Goal: Task Accomplishment & Management: Complete application form

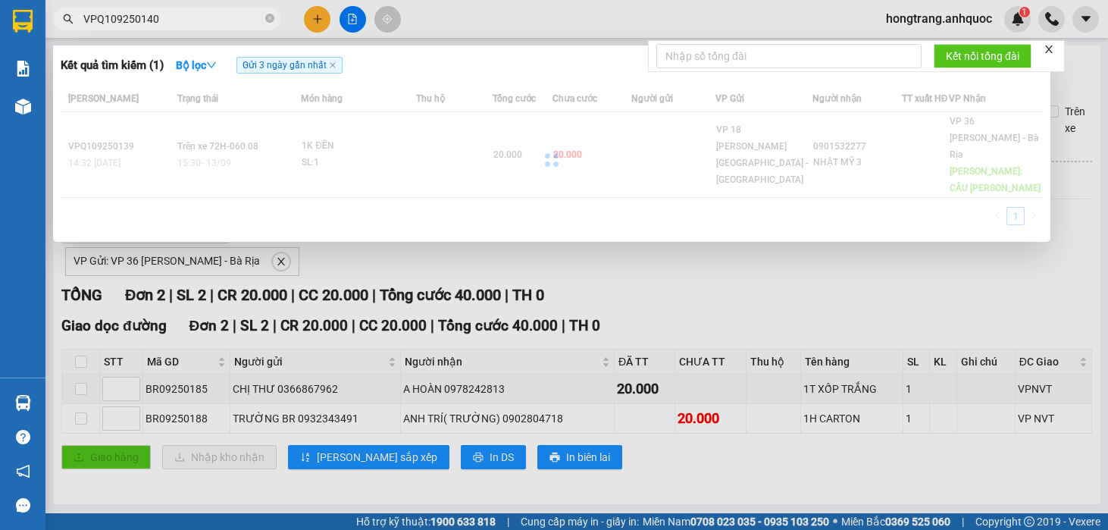
scroll to position [15, 0]
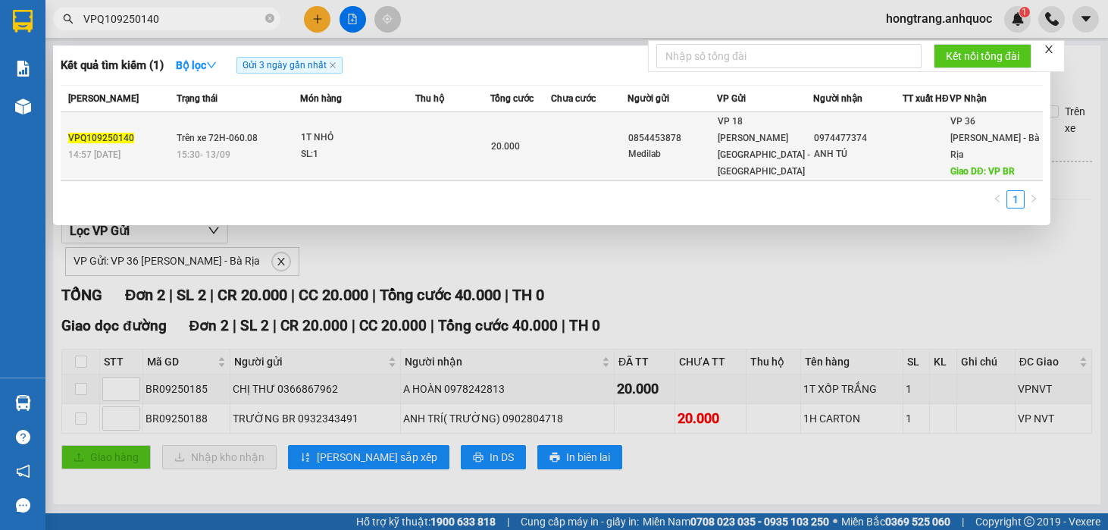
type input "VPQ109250140"
click at [359, 148] on div "SL: 1" at bounding box center [358, 154] width 114 height 17
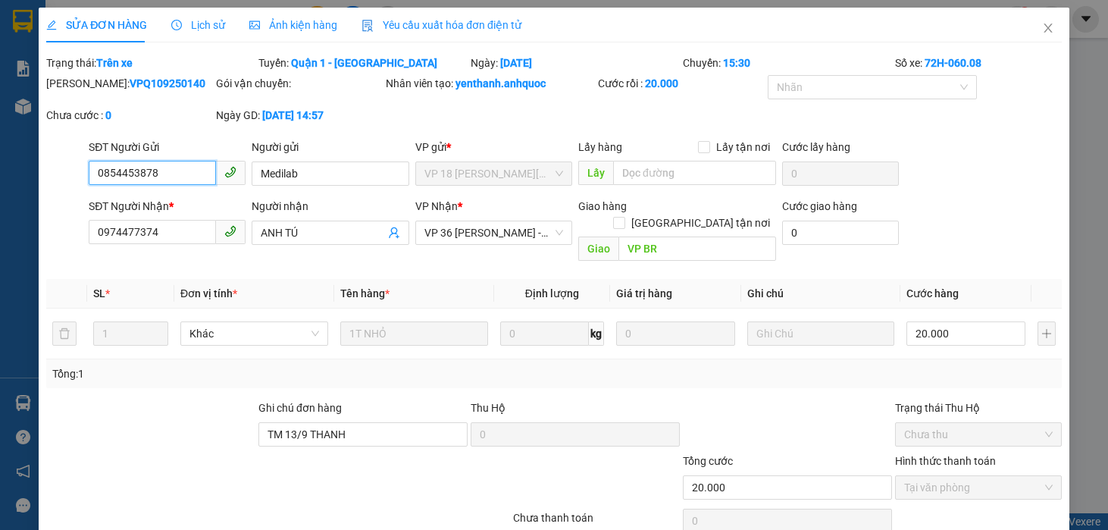
type input "0854453878"
type input "Medilab"
type input "0974477374"
type input "ANH TÚ"
type input "VP BR"
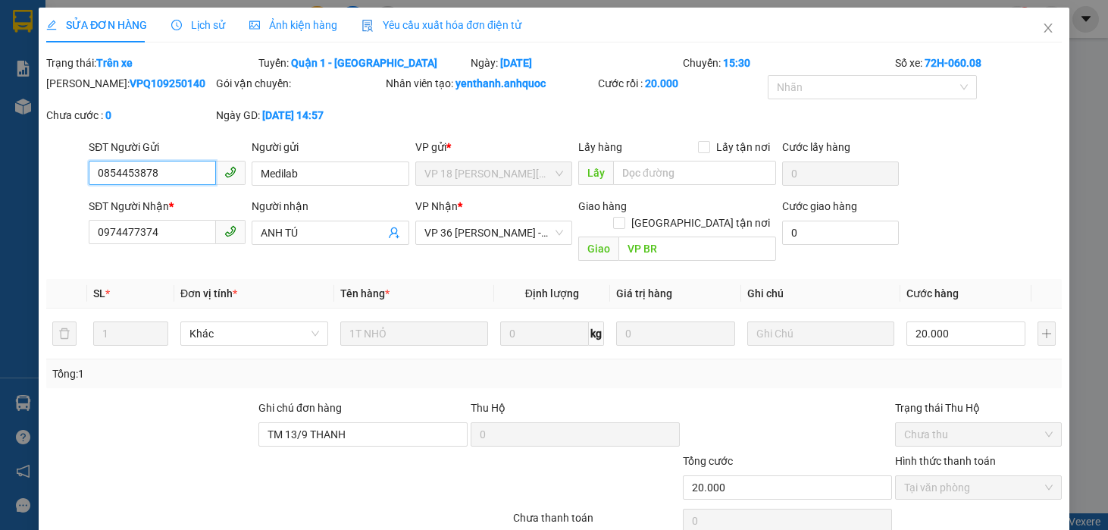
type input "TM 13/9 THANH"
type input "20.000"
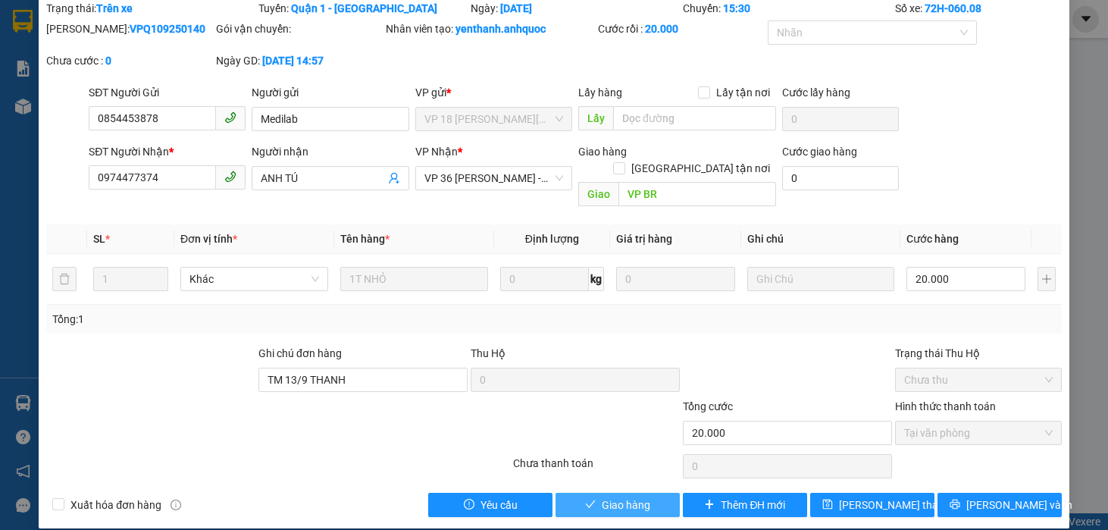
click at [608, 496] on span "Giao hàng" at bounding box center [626, 504] width 48 height 17
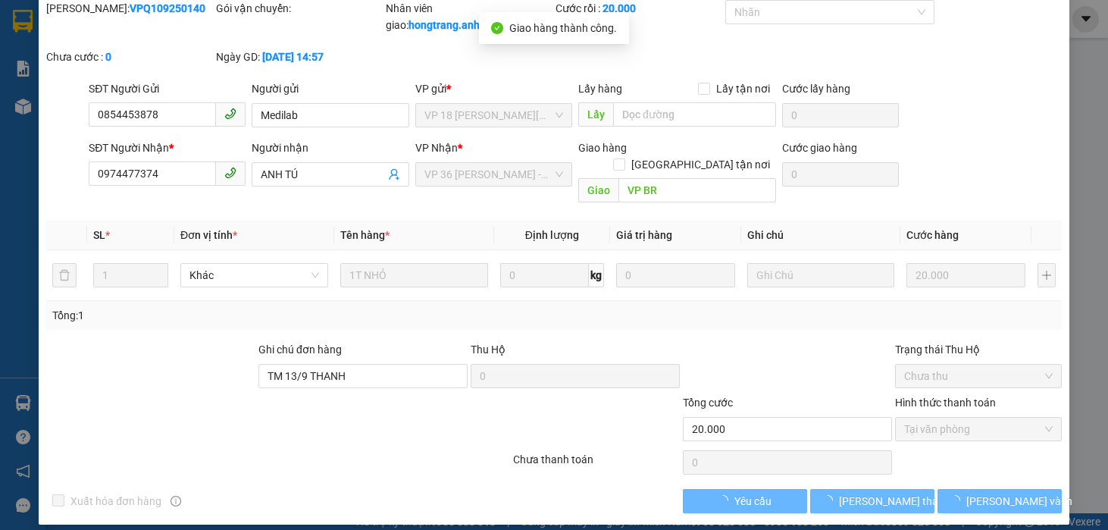
scroll to position [51, 0]
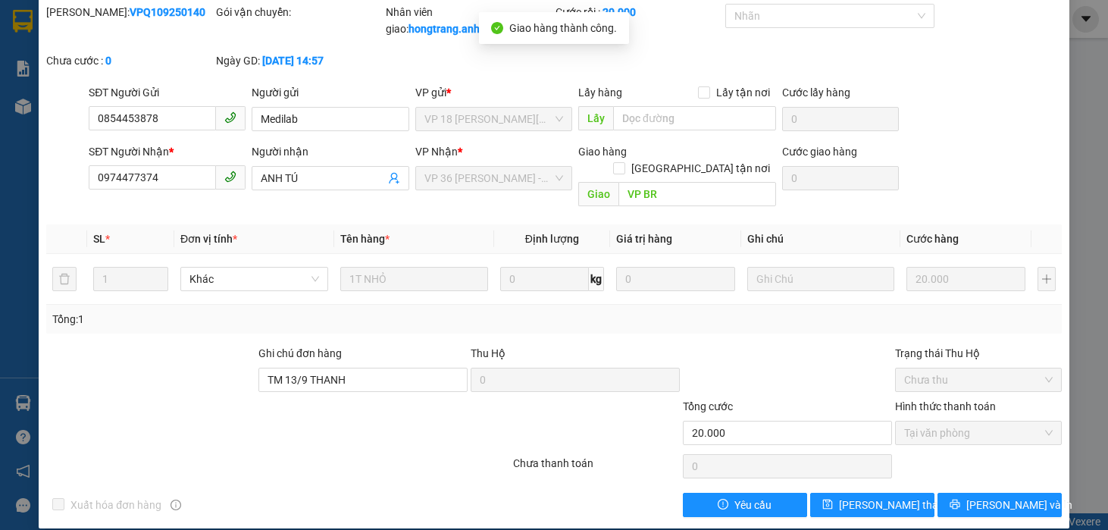
click at [839, 345] on div at bounding box center [787, 371] width 212 height 53
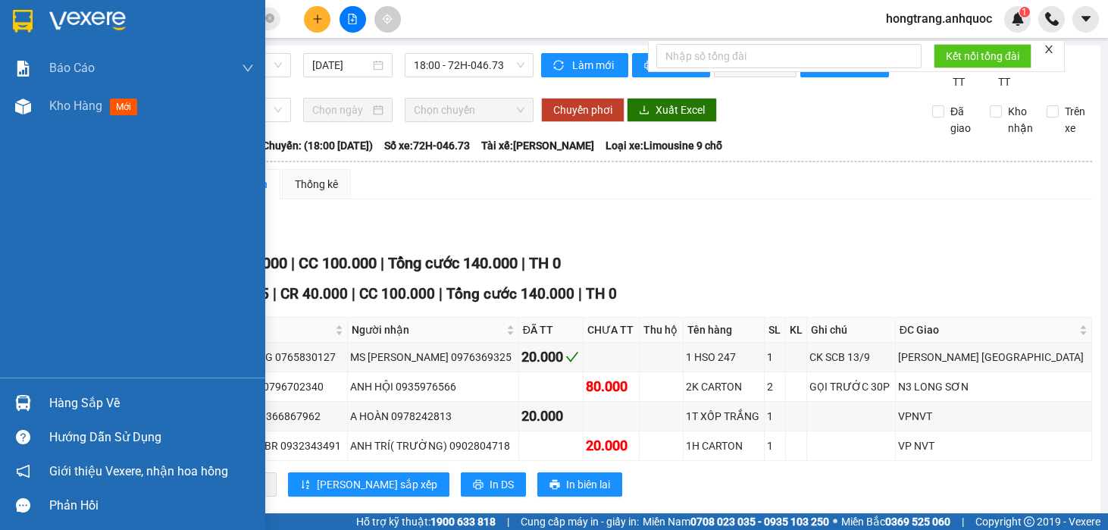
click at [23, 305] on div "Báo cáo Báo cáo dòng tiền (nhân viên) Doanh số tạo đơn theo VP gửi (nhà xe) Doa…" at bounding box center [132, 213] width 265 height 328
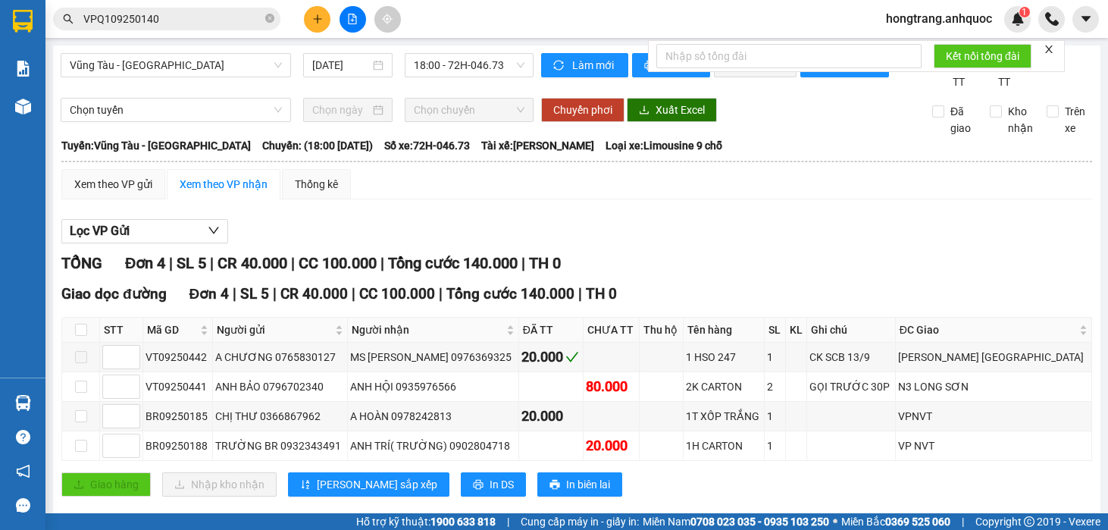
click at [228, 19] on input "VPQ109250140" at bounding box center [172, 19] width 179 height 17
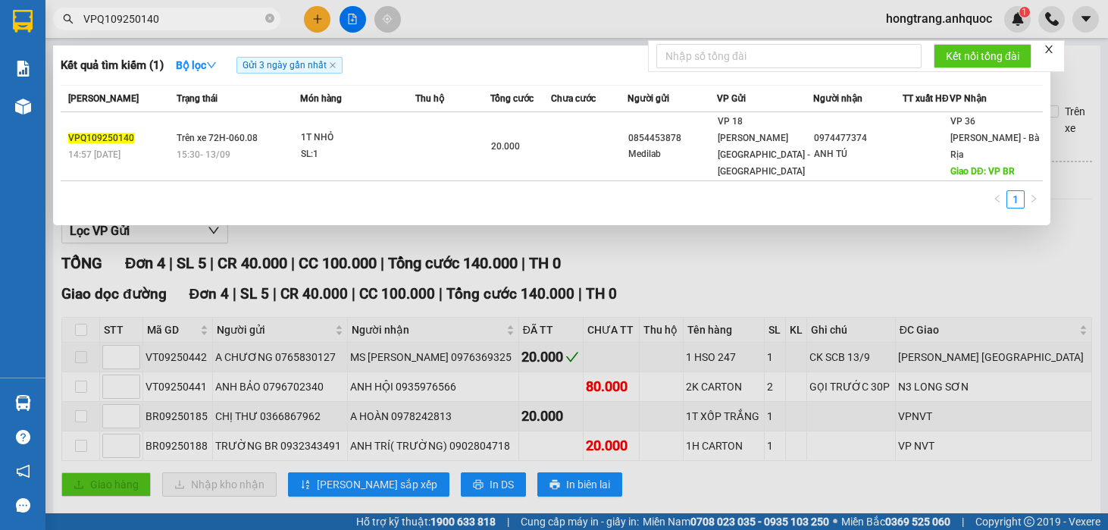
paste input "NVT09250418"
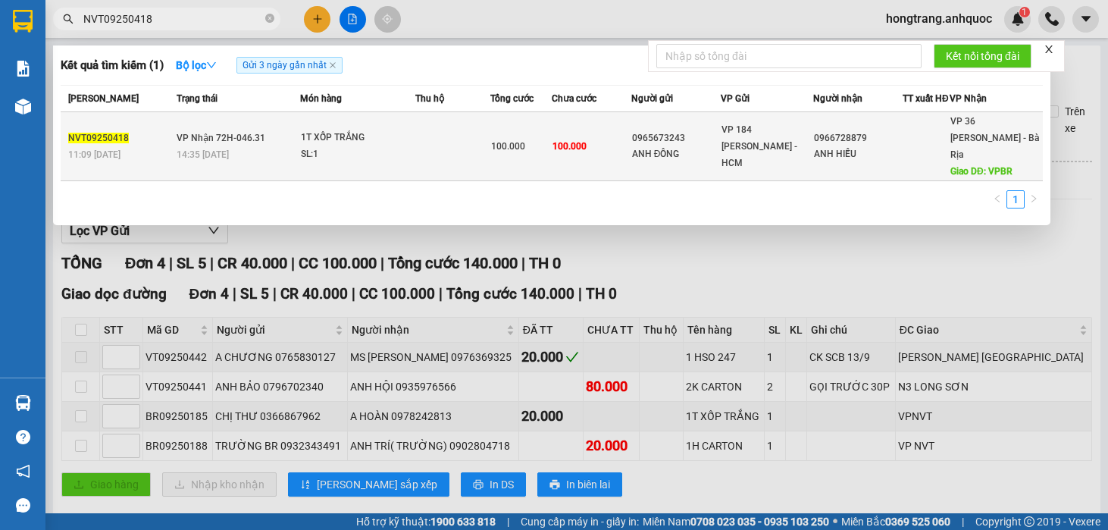
type input "NVT09250418"
click at [384, 139] on div "1T XỐP TRẮNG" at bounding box center [358, 138] width 114 height 17
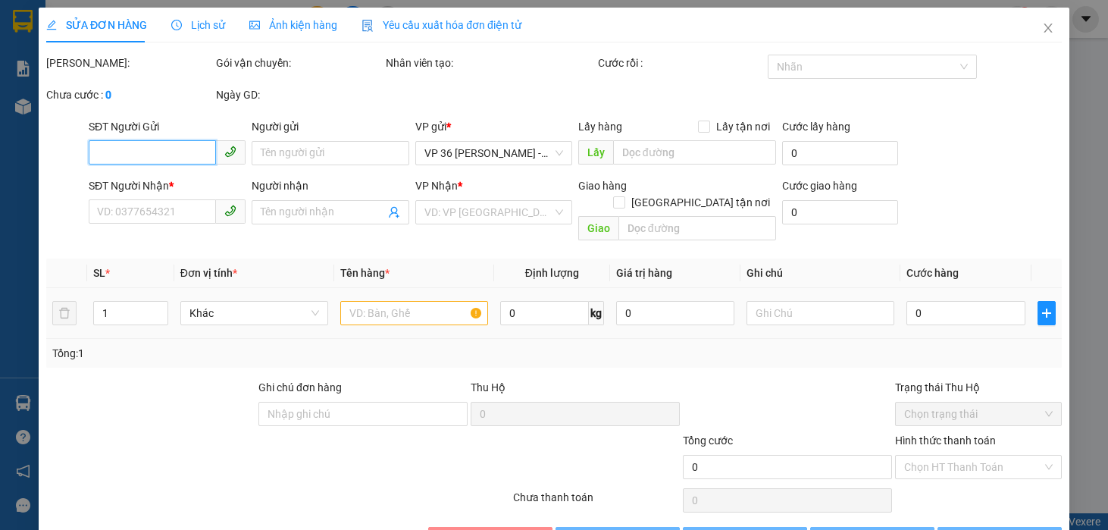
type input "0965673243"
type input "ANH ĐÔNG"
type input "0966728879"
type input "ANH HIẾU"
type input "VPBR"
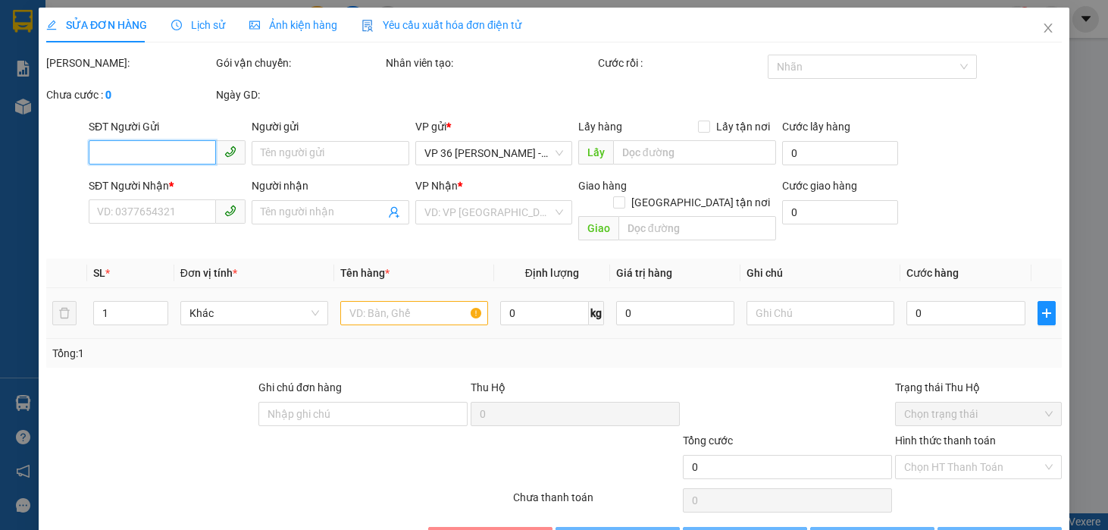
type input "100.000"
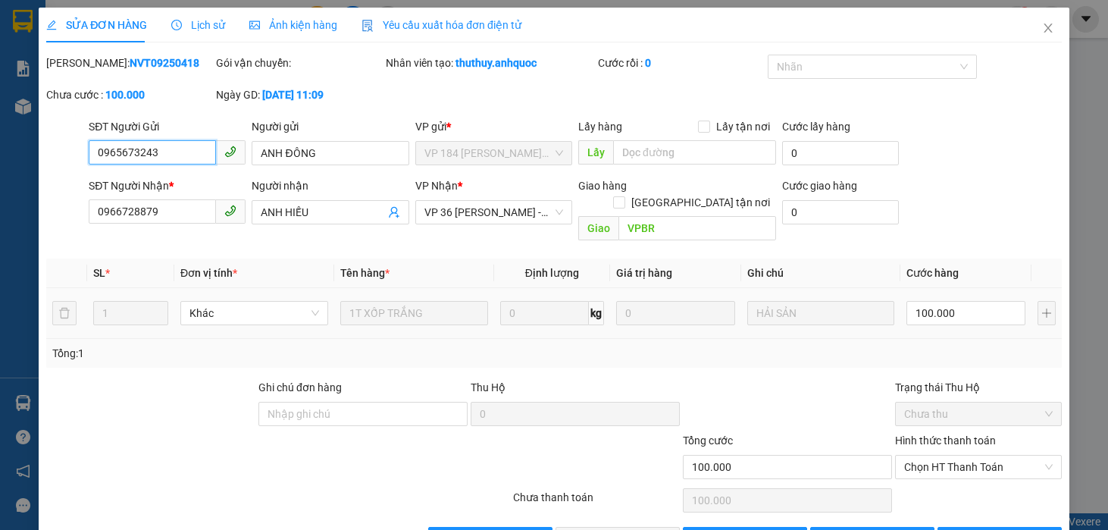
scroll to position [34, 0]
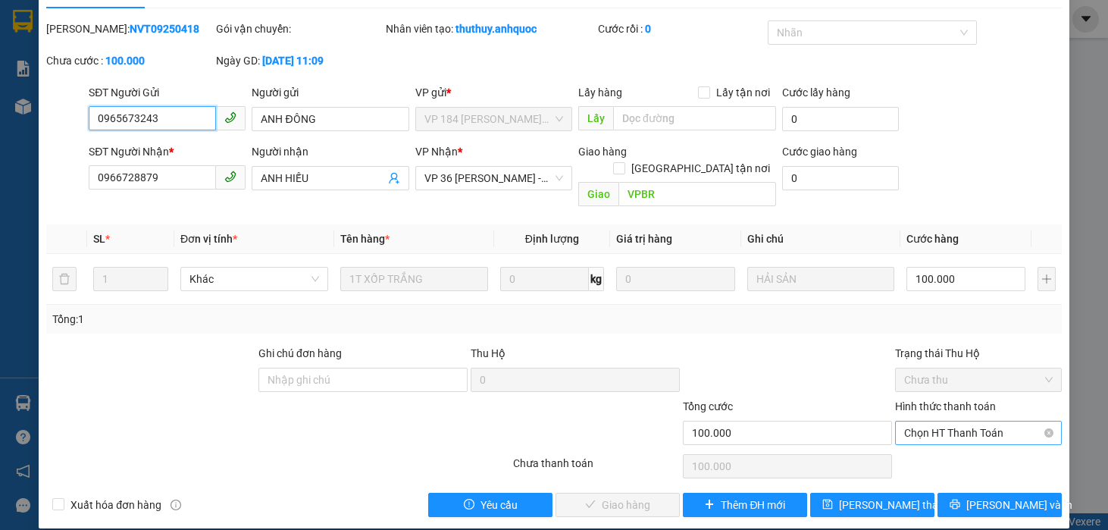
click at [924, 421] on span "Chọn HT Thanh Toán" at bounding box center [978, 432] width 148 height 23
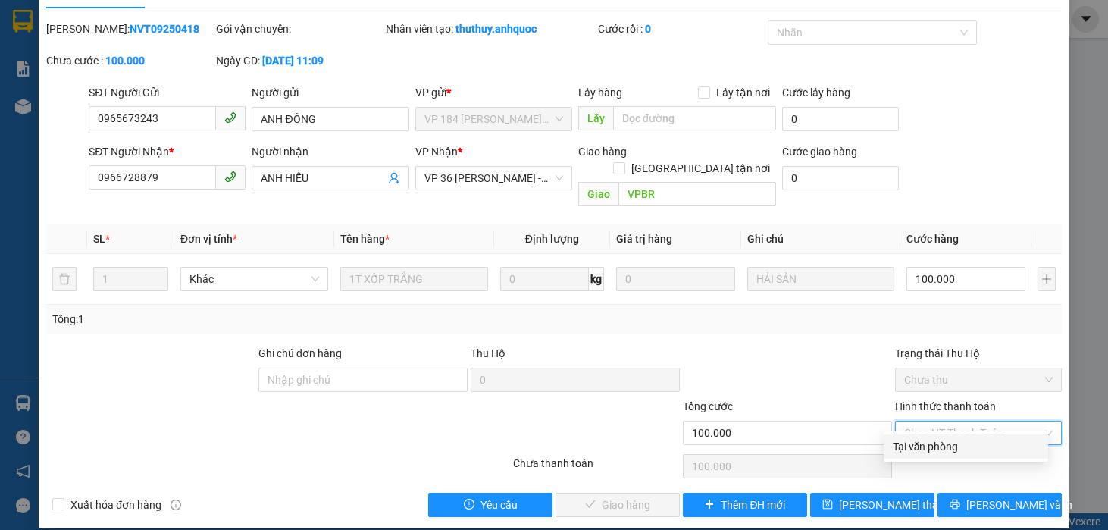
click at [916, 446] on div "Tại văn phòng" at bounding box center [965, 446] width 146 height 17
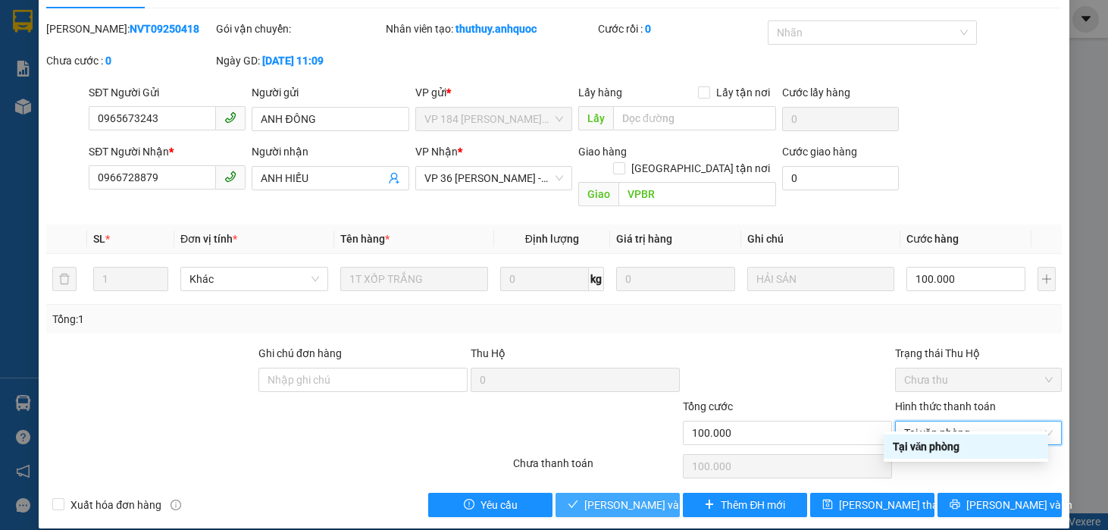
type input "0"
drag, startPoint x: 651, startPoint y: 475, endPoint x: 641, endPoint y: 478, distance: 10.3
click at [650, 492] on button "[PERSON_NAME] và Giao hàng" at bounding box center [617, 504] width 124 height 24
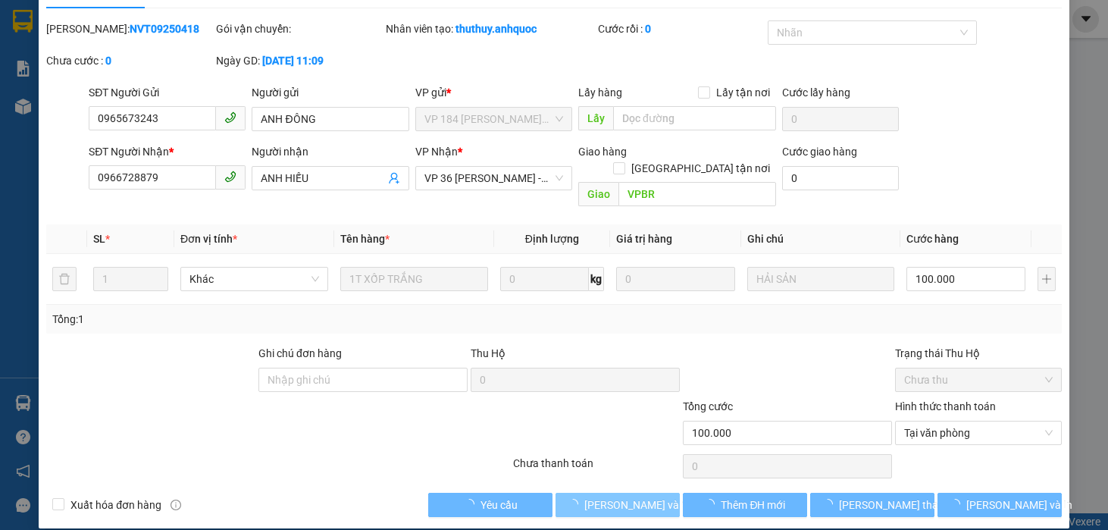
click at [617, 496] on span "[PERSON_NAME] và Giao hàng" at bounding box center [656, 504] width 145 height 17
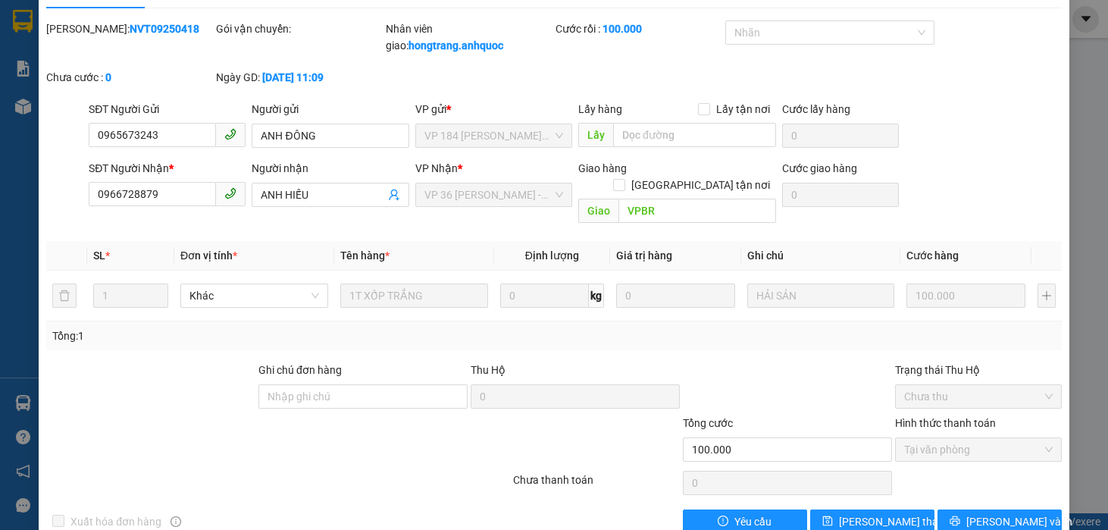
click at [127, 361] on div at bounding box center [151, 387] width 212 height 53
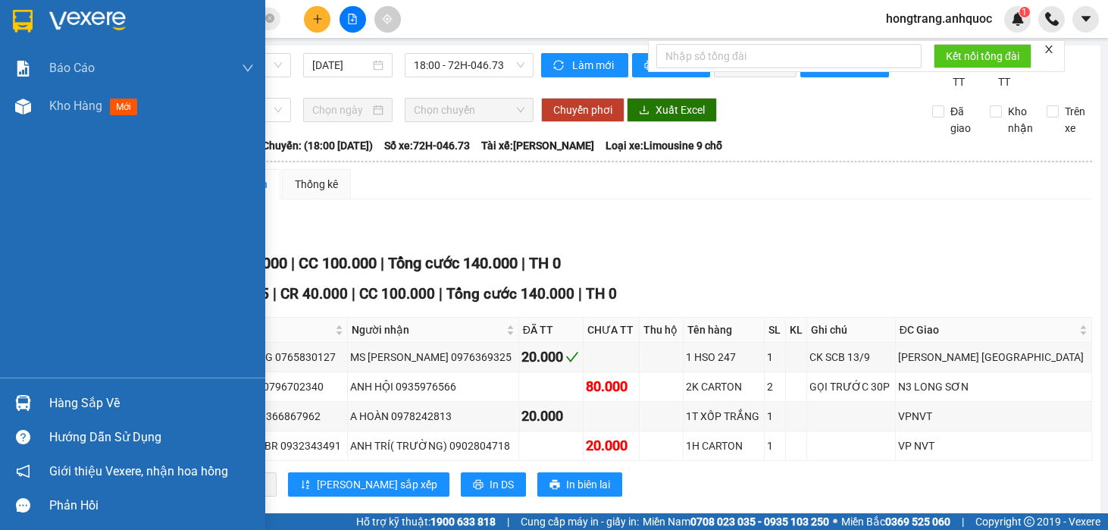
drag, startPoint x: 23, startPoint y: 242, endPoint x: 123, endPoint y: 138, distance: 144.1
click at [24, 237] on div "Báo cáo Báo cáo dòng tiền (nhân viên) Doanh số tạo đơn theo VP gửi (nhà xe) Doa…" at bounding box center [132, 213] width 265 height 328
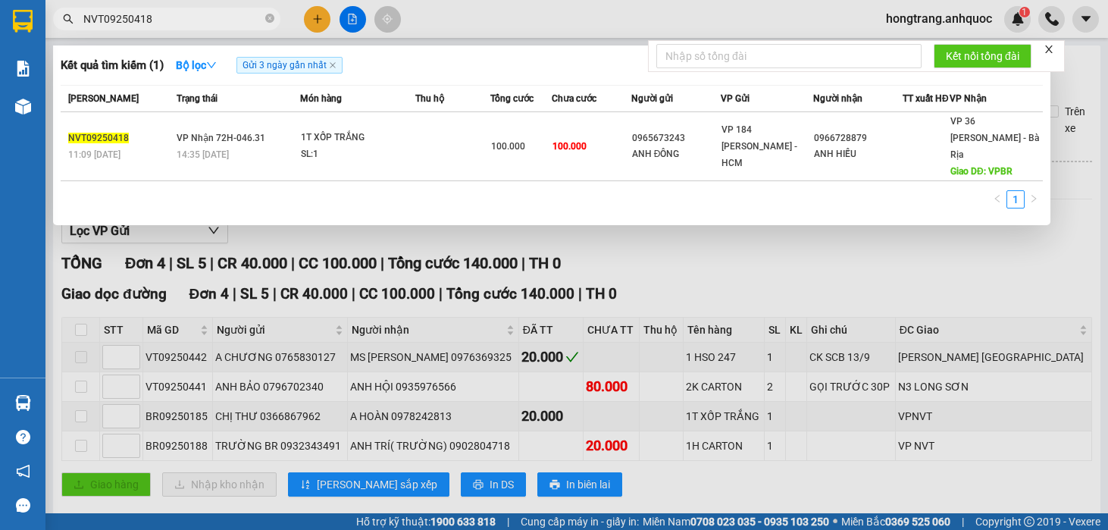
click at [225, 15] on input "NVT09250418" at bounding box center [172, 19] width 179 height 17
click at [224, 16] on input "NVT09250418" at bounding box center [172, 19] width 179 height 17
paste input "7"
type input "NVT09250417"
click at [348, 145] on div "1T XỐP TRẮNG KVANG" at bounding box center [357, 138] width 114 height 17
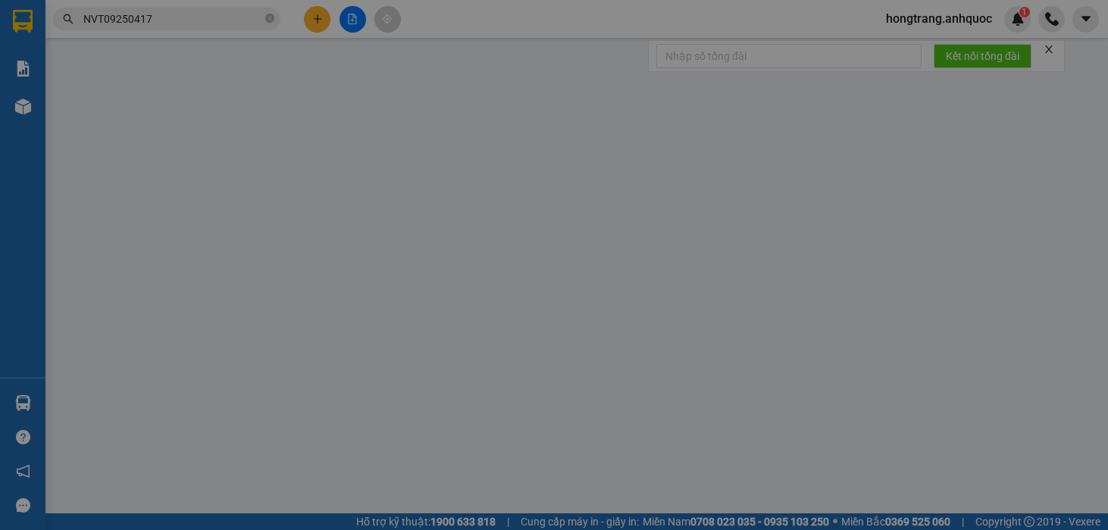
type input "0948391519"
type input "CHỊ HẰNG"
type input "0867681630"
type input "CHỊ [PERSON_NAME]"
type input "VPBR"
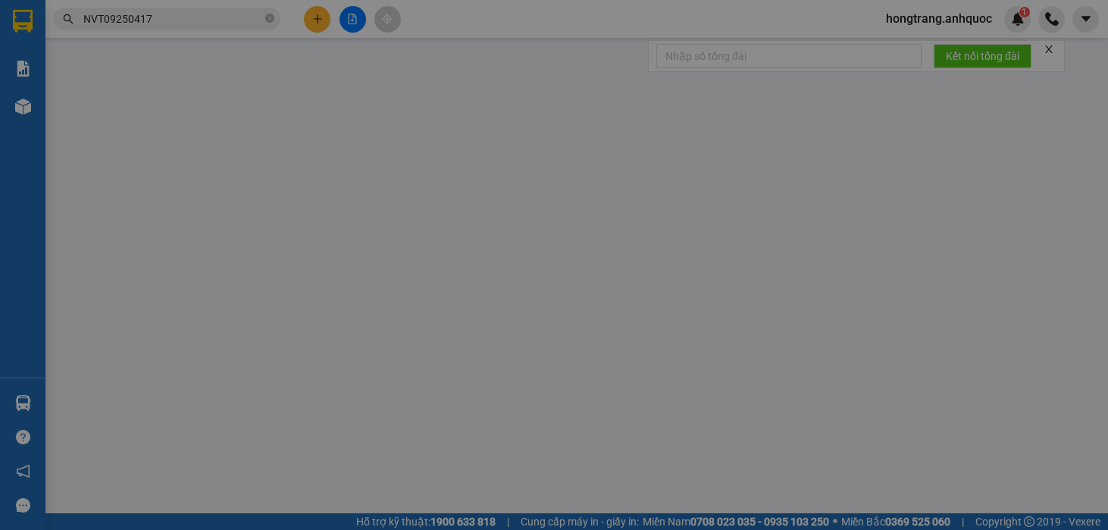
type input "40.000"
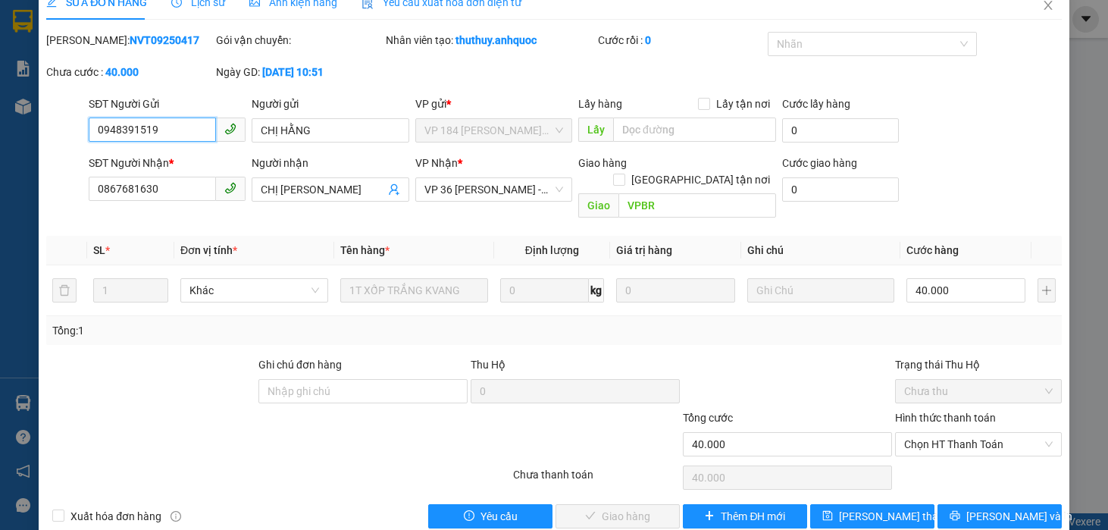
scroll to position [34, 0]
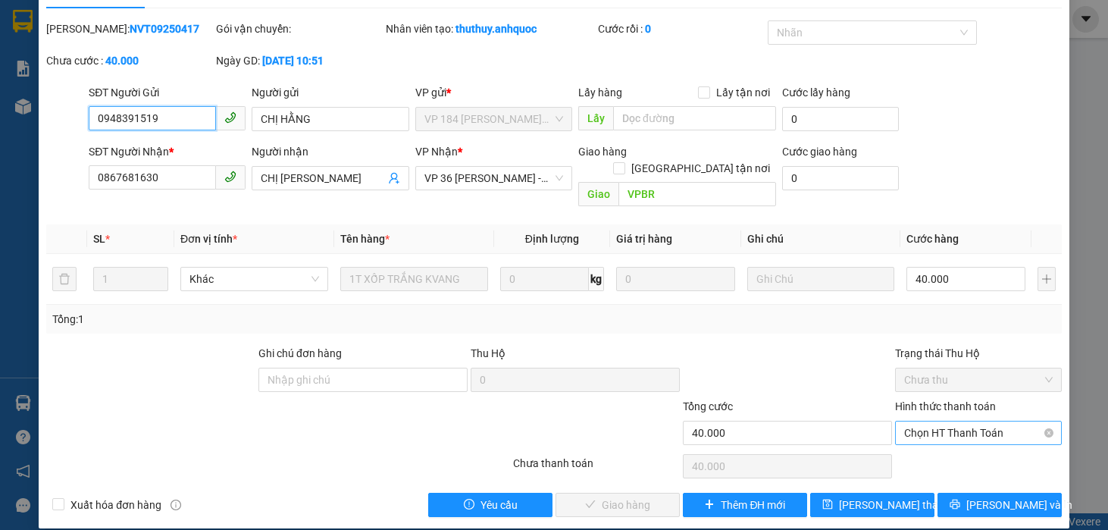
drag, startPoint x: 924, startPoint y: 408, endPoint x: 926, endPoint y: 430, distance: 21.3
click at [926, 421] on span "Chọn HT Thanh Toán" at bounding box center [978, 432] width 148 height 23
click at [914, 460] on div "Total Paid Fee 0 Total UnPaid Fee 40.000 Cash Collection Total Fee Mã ĐH: NVT09…" at bounding box center [553, 268] width 1015 height 496
click at [904, 421] on span "Chọn HT Thanh Toán" at bounding box center [978, 432] width 148 height 23
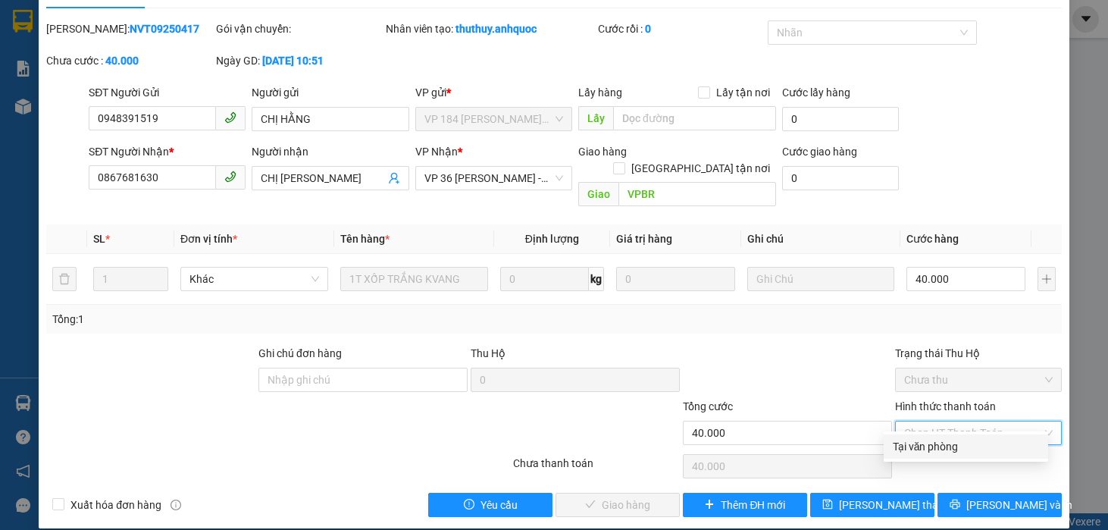
click at [908, 445] on div "Tại văn phòng" at bounding box center [965, 446] width 146 height 17
type input "0"
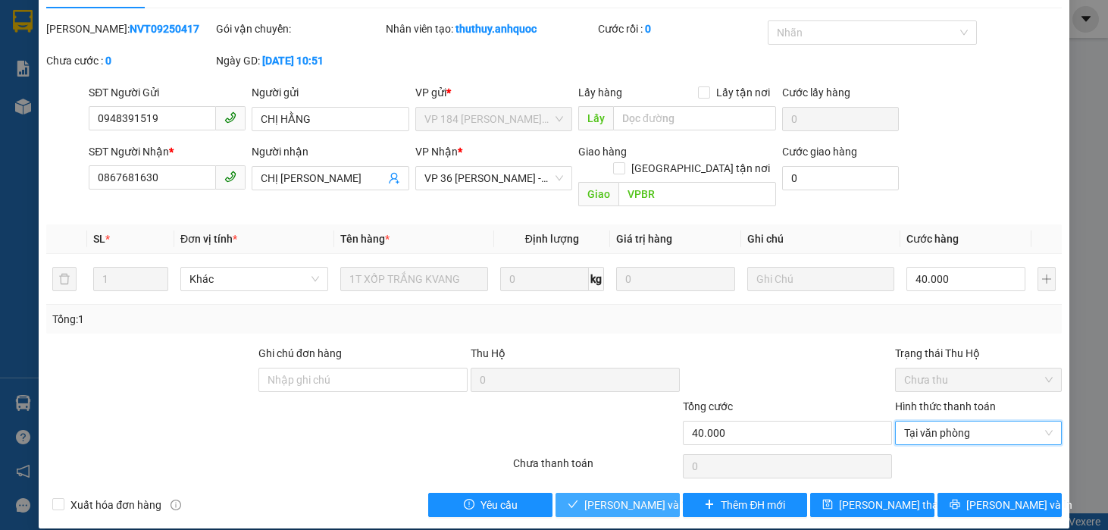
click at [597, 496] on span "[PERSON_NAME] và Giao hàng" at bounding box center [656, 504] width 145 height 17
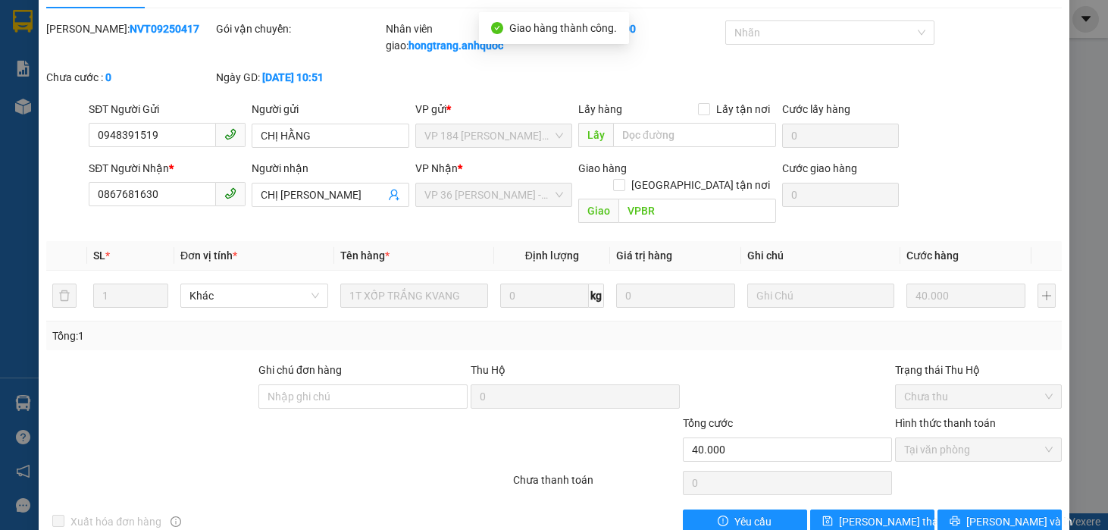
click at [109, 332] on div "Tổng: 1" at bounding box center [553, 335] width 1015 height 29
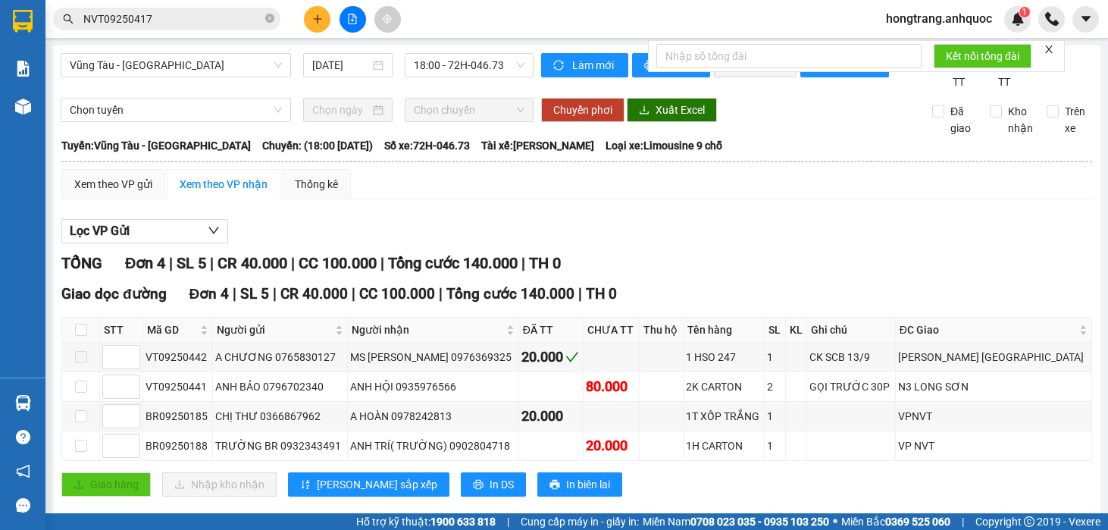
click at [174, 11] on input "NVT09250417" at bounding box center [172, 19] width 179 height 17
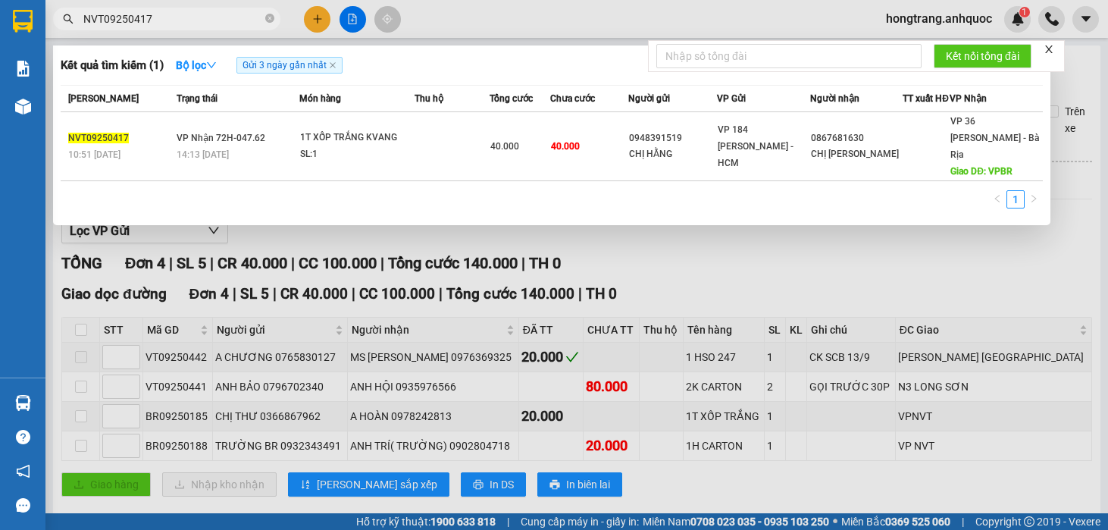
click at [173, 11] on input "NVT09250417" at bounding box center [172, 19] width 179 height 17
paste input "VPQ109250135"
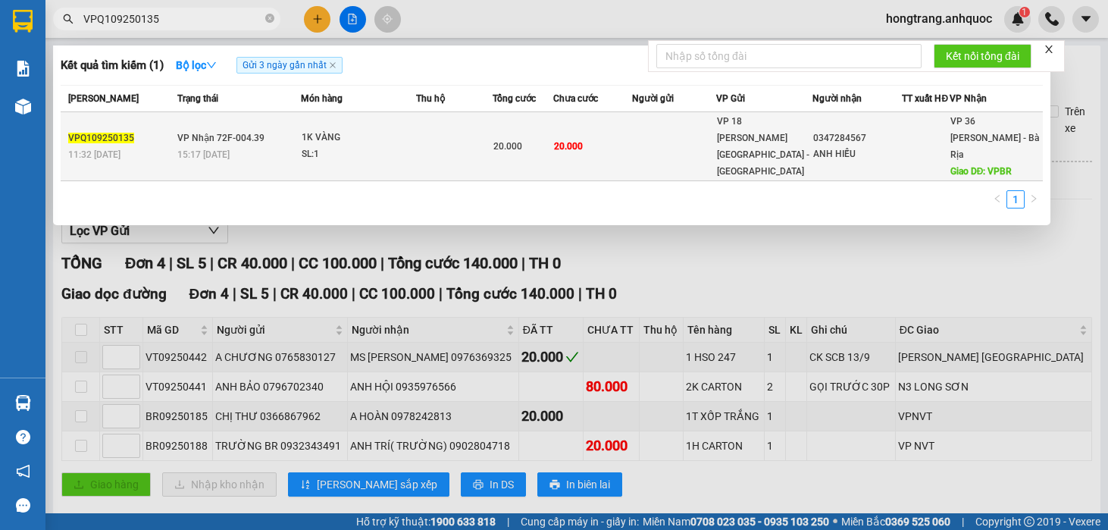
type input "VPQ109250135"
click at [434, 146] on td at bounding box center [454, 146] width 76 height 69
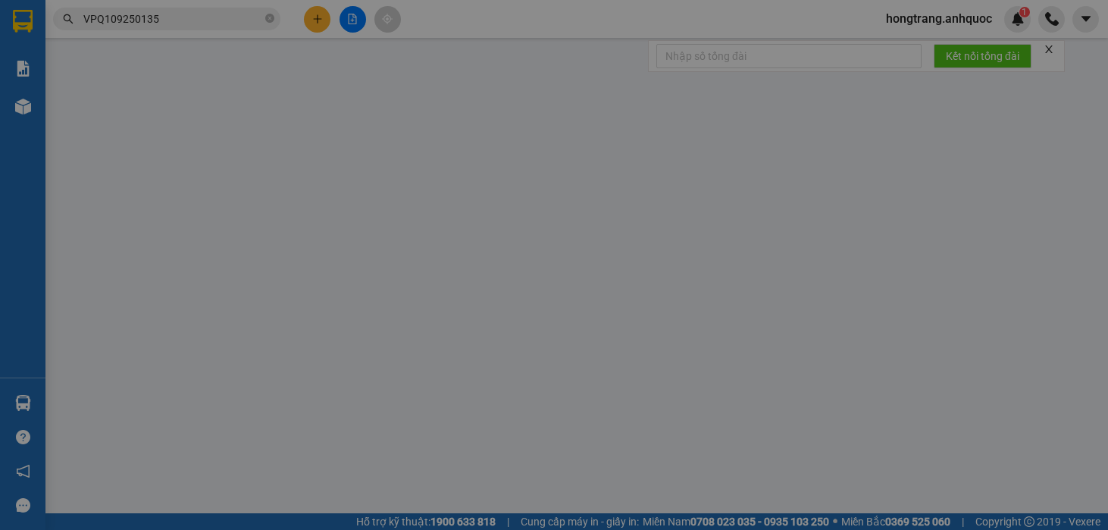
type input "0347284567"
type input "ANH HIẾU"
type input "VPBR"
type input "20.000"
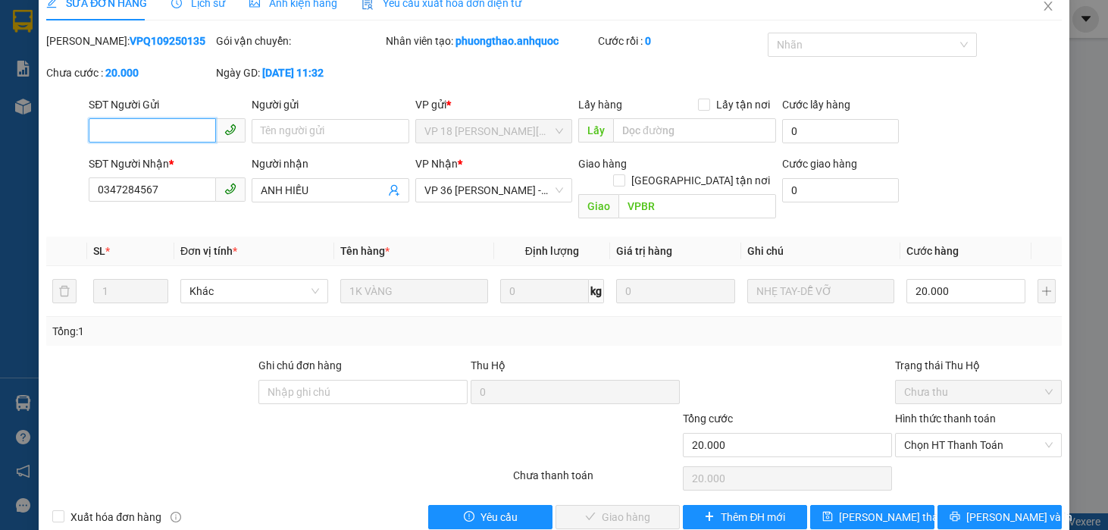
scroll to position [34, 0]
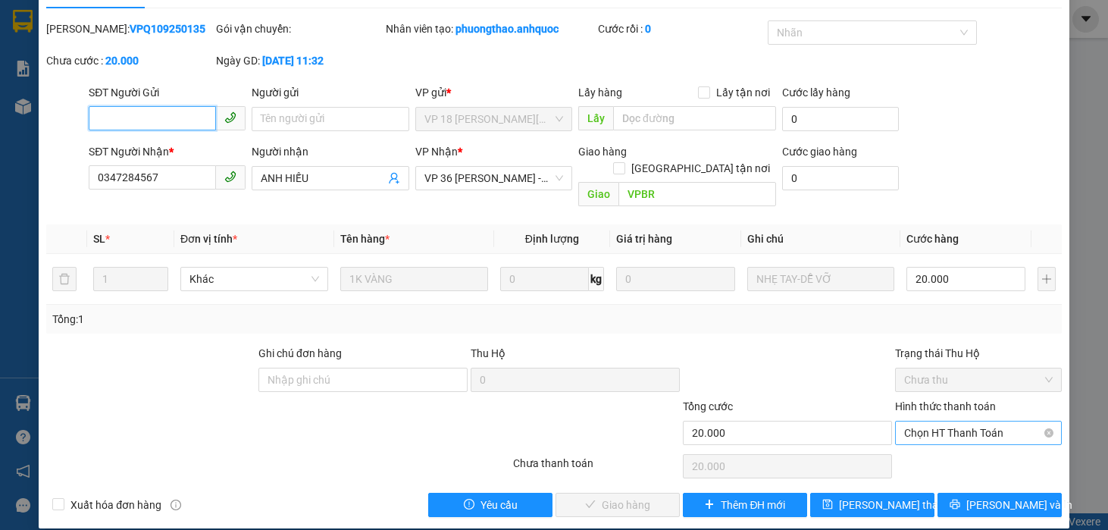
click at [939, 421] on span "Chọn HT Thanh Toán" at bounding box center [978, 432] width 148 height 23
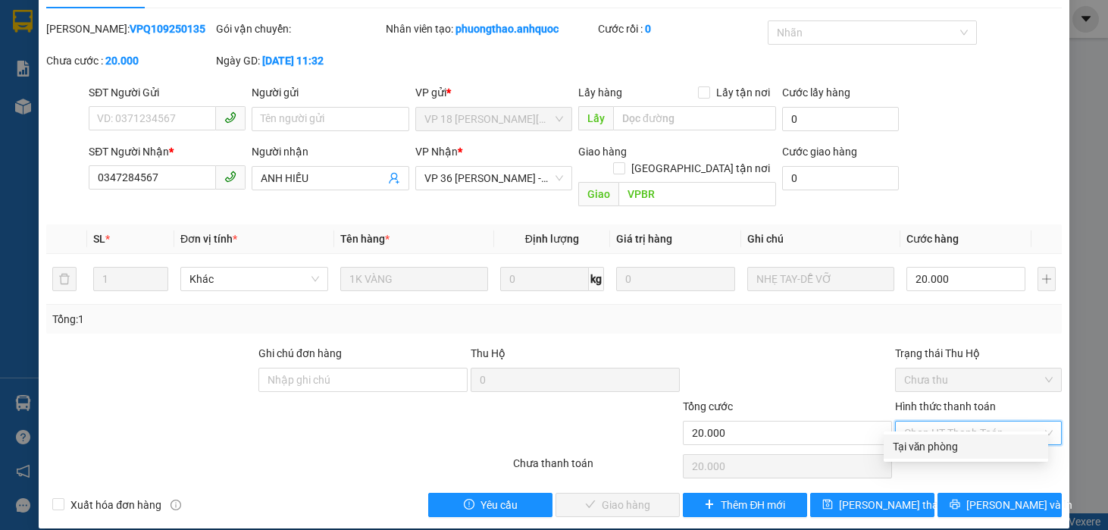
click at [929, 441] on div "Tại văn phòng" at bounding box center [965, 446] width 146 height 17
type input "0"
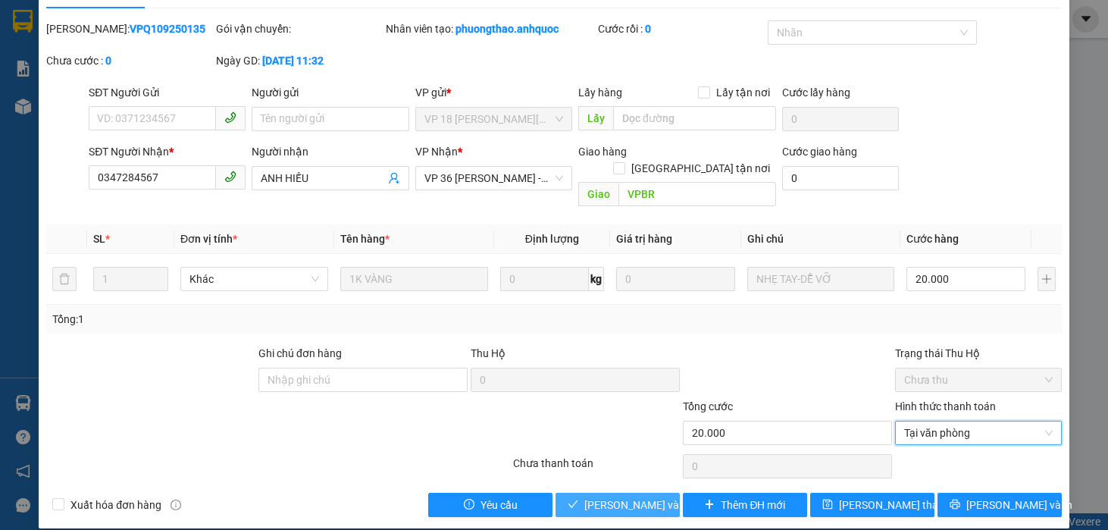
click at [614, 496] on span "[PERSON_NAME] và Giao hàng" at bounding box center [656, 504] width 145 height 17
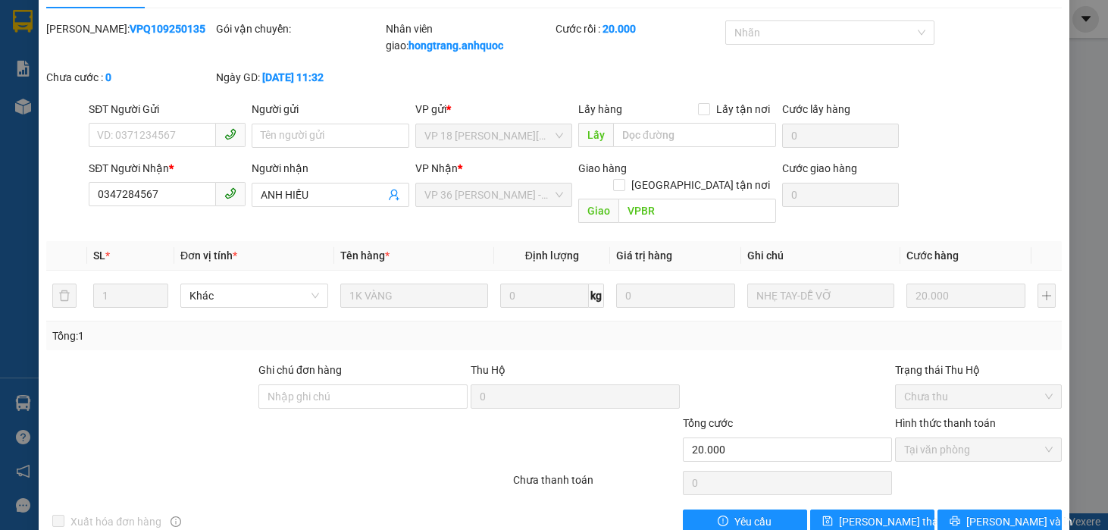
click at [109, 414] on div at bounding box center [193, 440] width 297 height 53
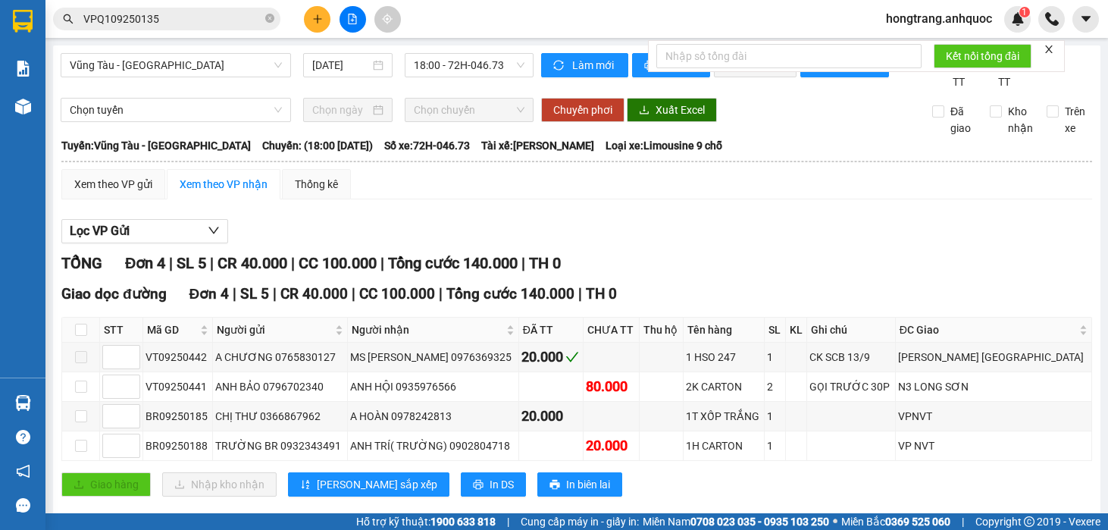
click at [187, 17] on input "VPQ109250135" at bounding box center [172, 19] width 179 height 17
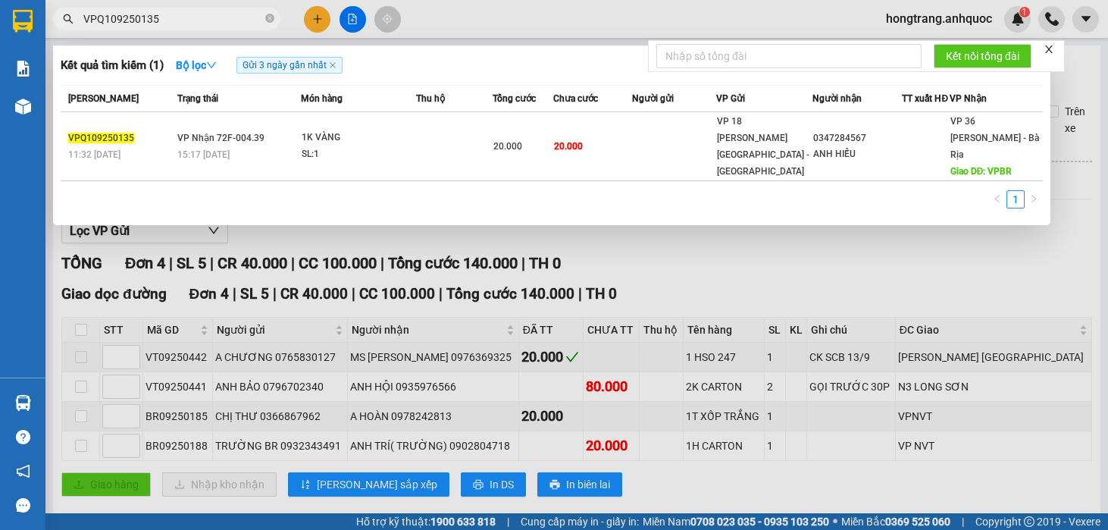
click at [187, 17] on input "VPQ109250135" at bounding box center [172, 19] width 179 height 17
paste input "7"
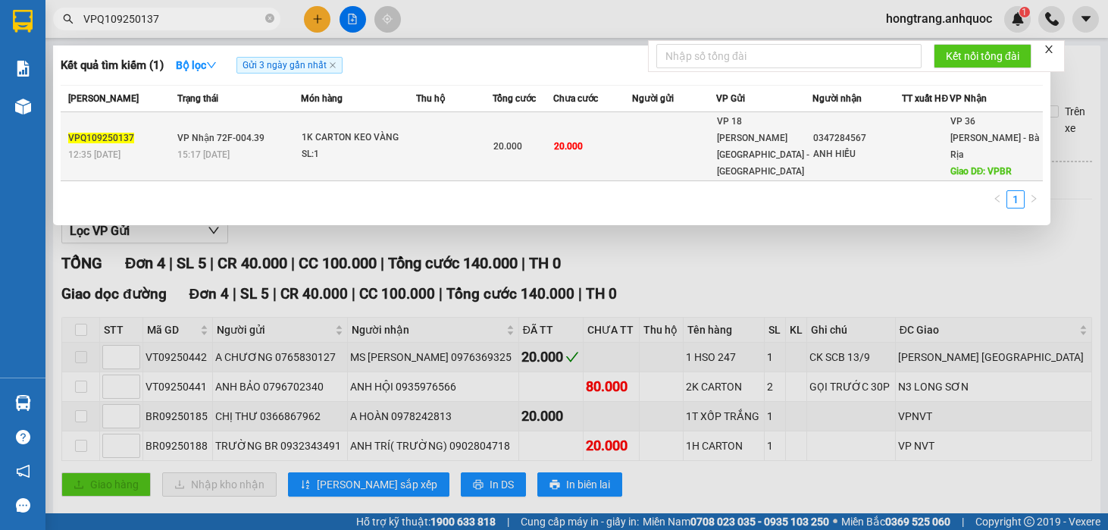
type input "VPQ109250137"
click at [270, 148] on div "15:17 [DATE]" at bounding box center [238, 154] width 123 height 17
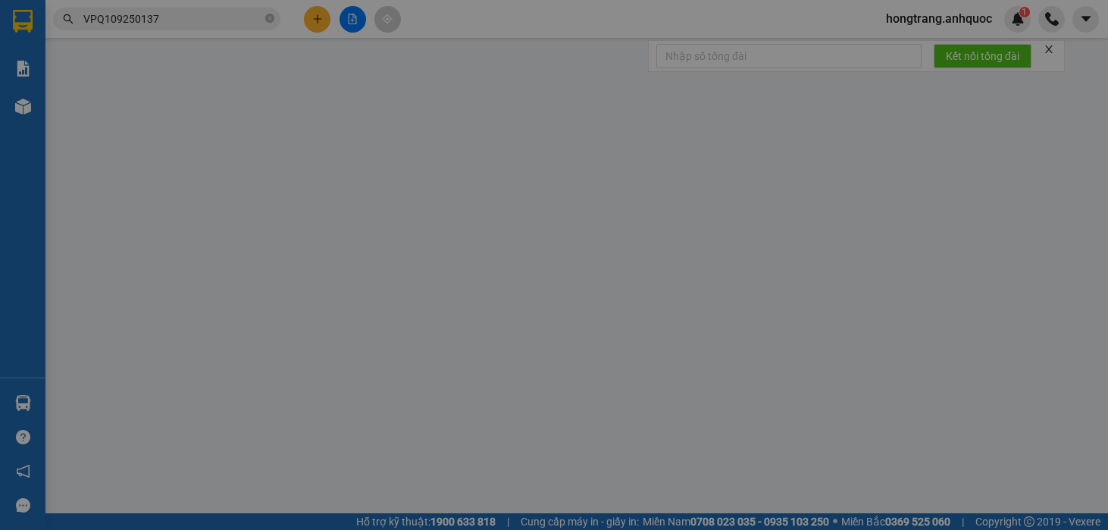
type input "0347284567"
type input "ANH HIẾU"
type input "VPBR"
type input "20.000"
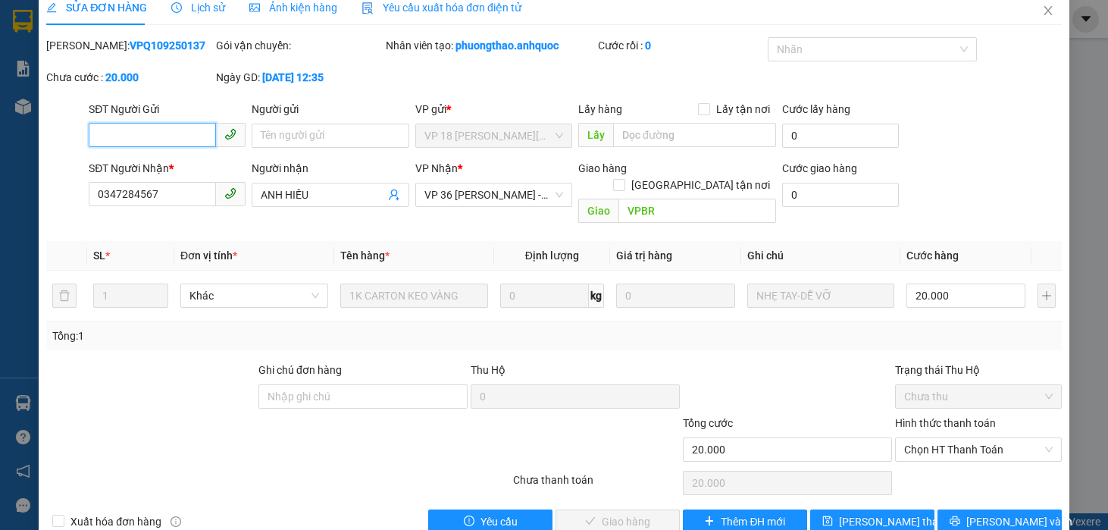
scroll to position [34, 0]
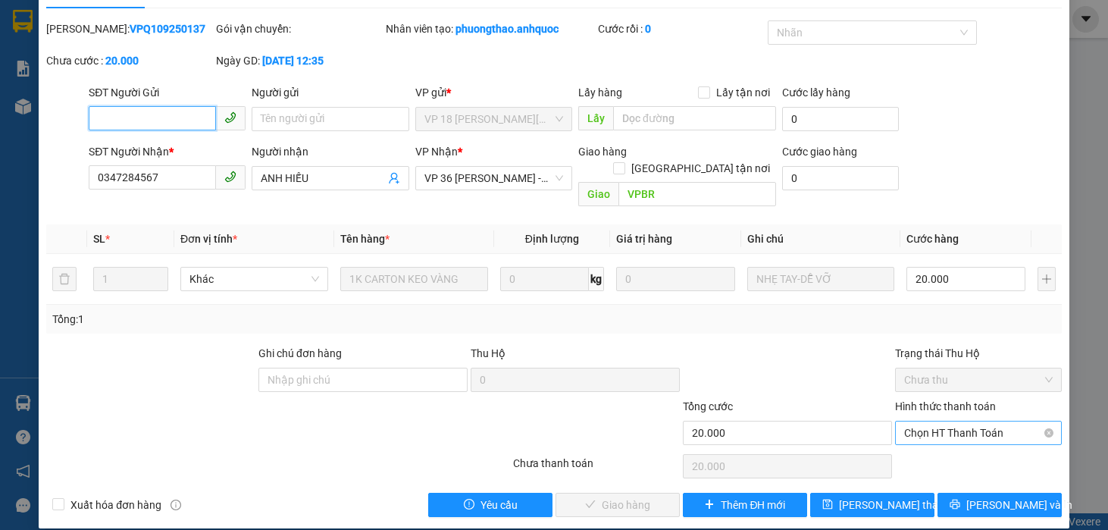
click at [918, 421] on span "Chọn HT Thanh Toán" at bounding box center [978, 432] width 148 height 23
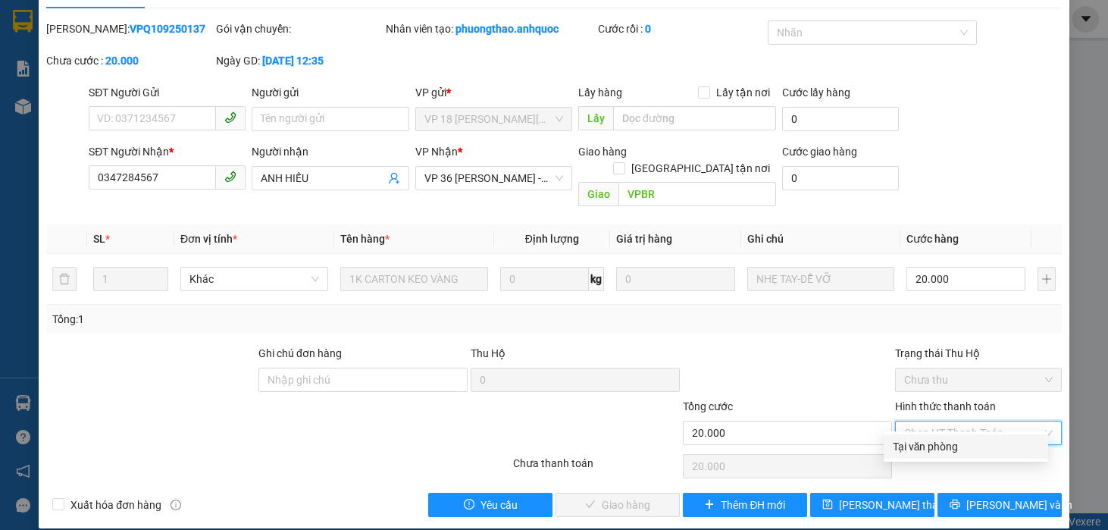
click at [916, 448] on div "Tại văn phòng" at bounding box center [965, 446] width 146 height 17
type input "0"
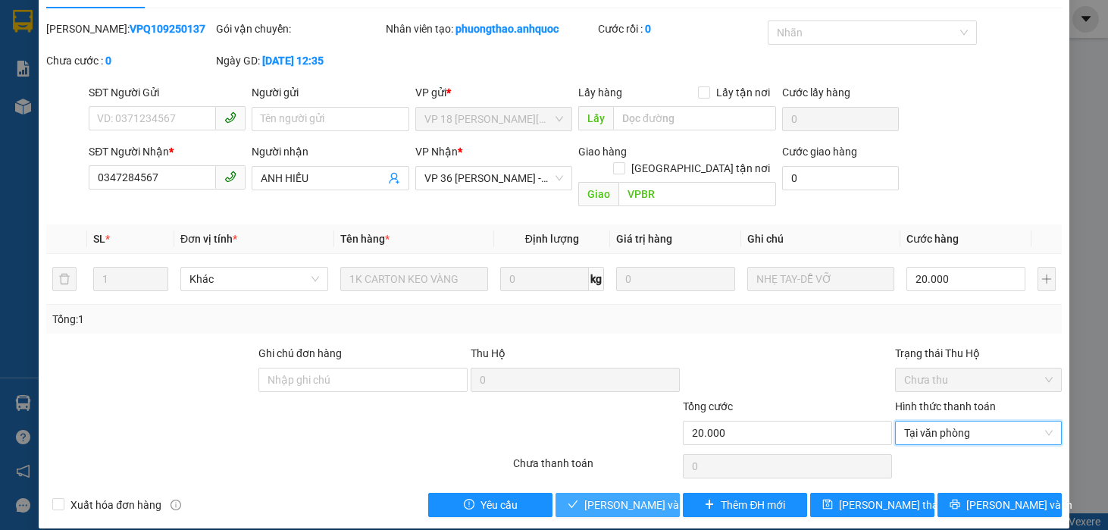
click at [620, 496] on span "[PERSON_NAME] và Giao hàng" at bounding box center [656, 504] width 145 height 17
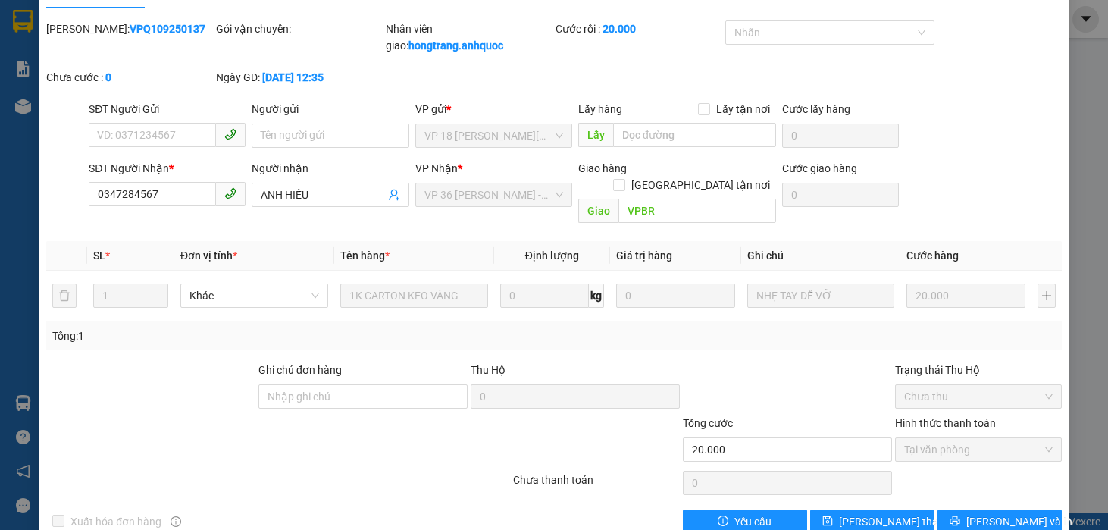
click at [136, 414] on div at bounding box center [193, 440] width 297 height 53
click at [121, 383] on div at bounding box center [151, 387] width 212 height 53
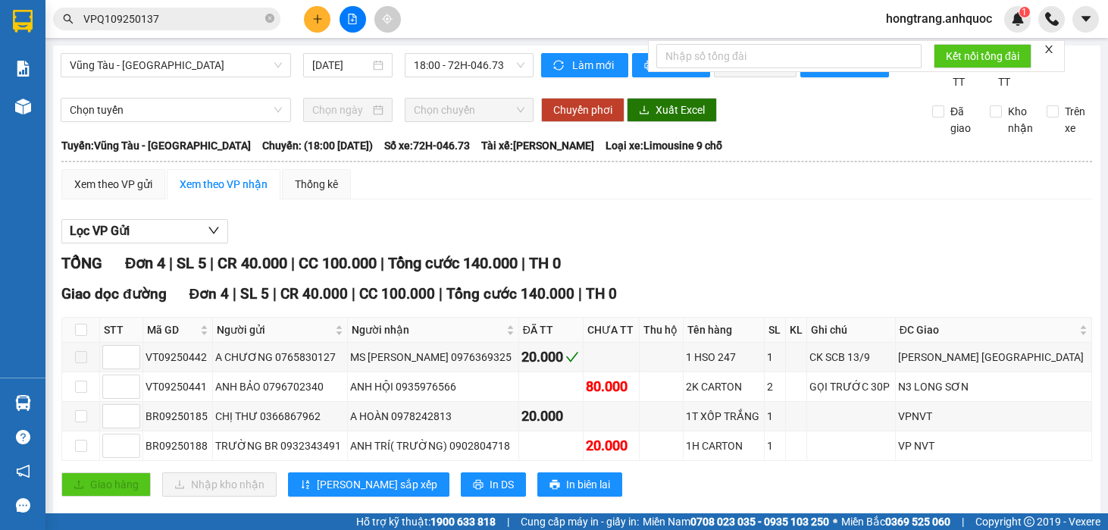
click at [181, 18] on input "VPQ109250137" at bounding box center [172, 19] width 179 height 17
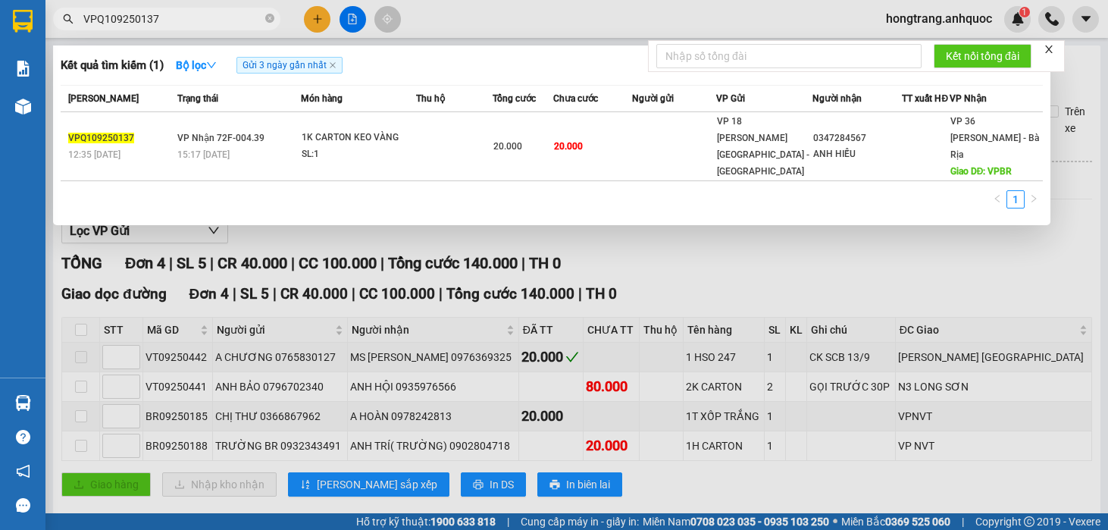
click at [181, 18] on input "VPQ109250137" at bounding box center [172, 19] width 179 height 17
paste input "T09250430"
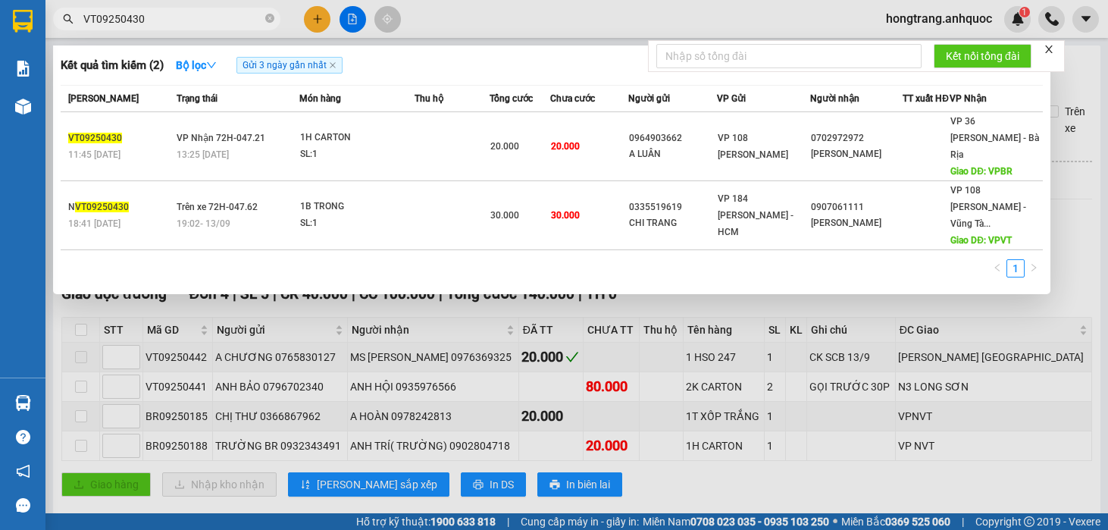
type input "VT09250430"
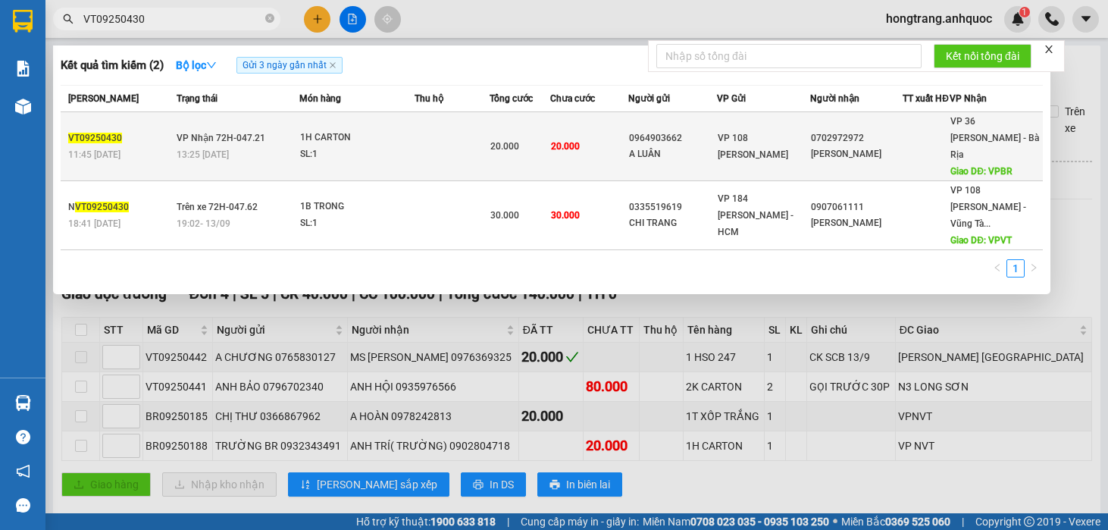
click at [217, 148] on div "13:25 [DATE]" at bounding box center [238, 154] width 122 height 17
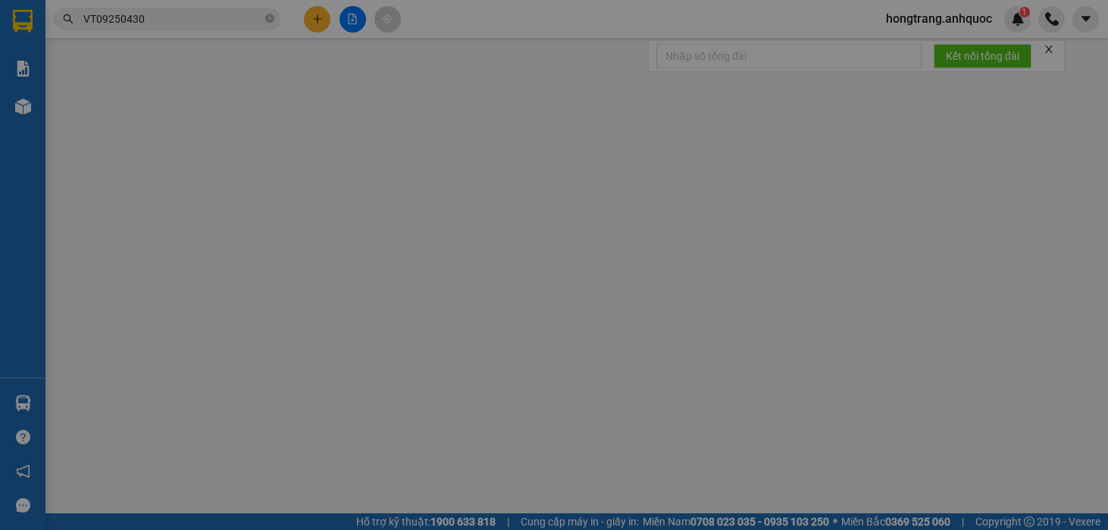
type input "0964903662"
type input "A LUÂN"
type input "0702972972"
type input "[PERSON_NAME]"
type input "VPBR"
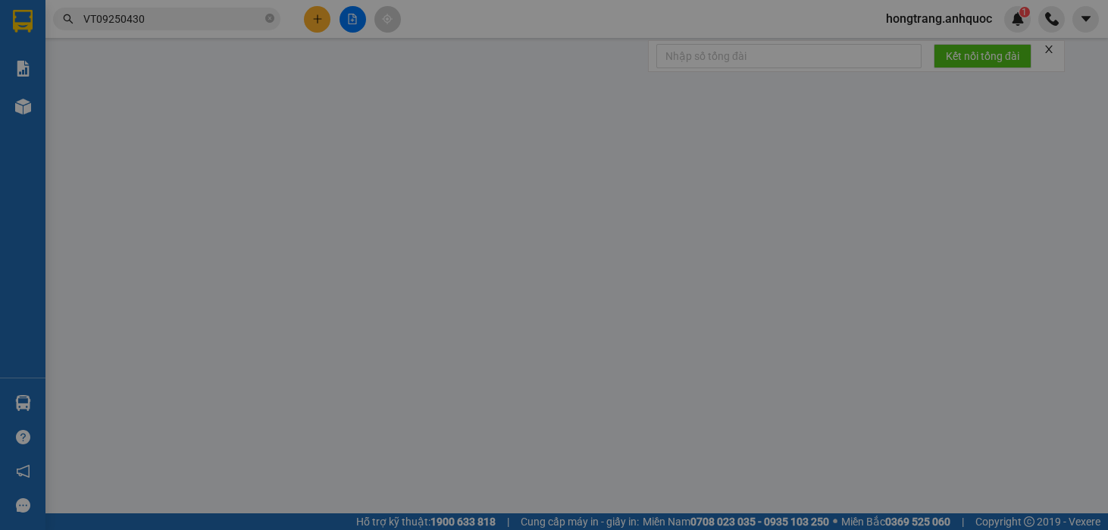
type input "20.000"
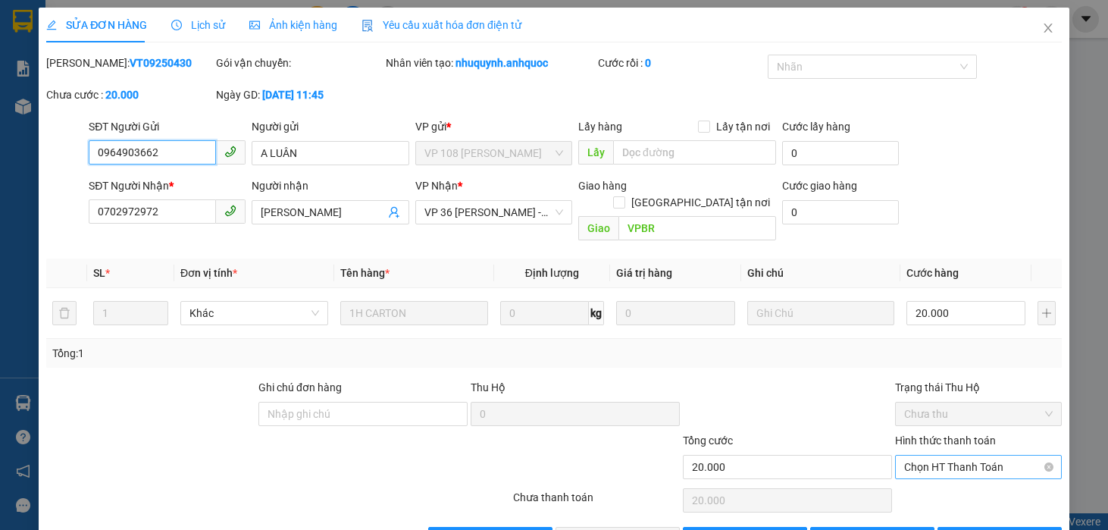
click at [943, 455] on span "Chọn HT Thanh Toán" at bounding box center [978, 466] width 148 height 23
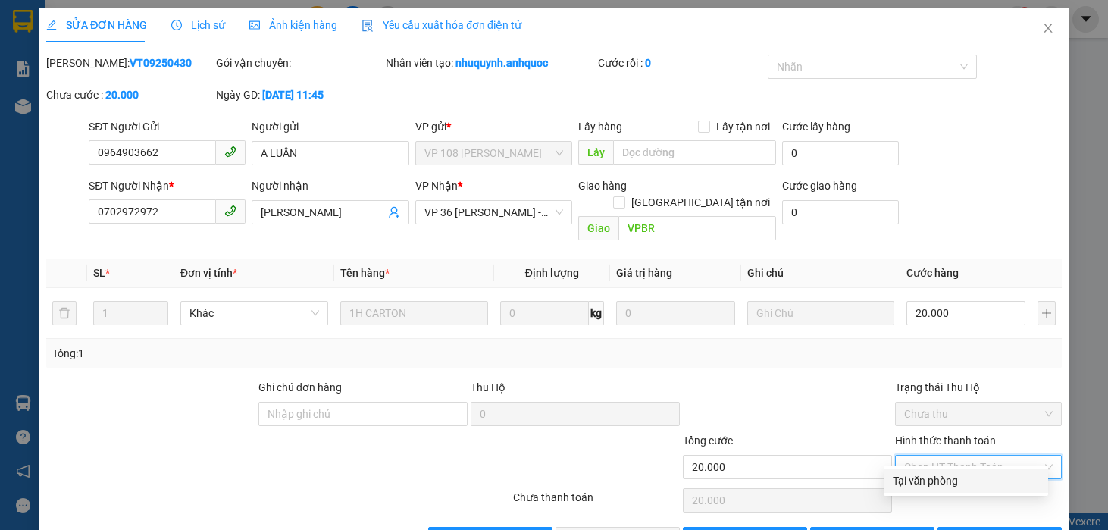
click at [938, 485] on div "Tại văn phòng" at bounding box center [965, 480] width 146 height 17
type input "0"
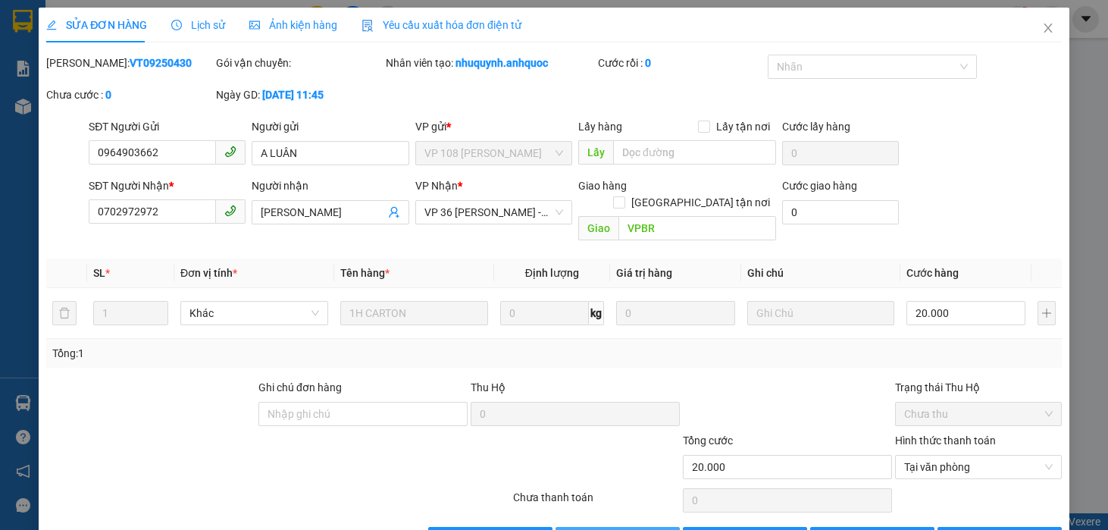
click at [610, 529] on span "[PERSON_NAME] và Giao hàng" at bounding box center [656, 538] width 145 height 17
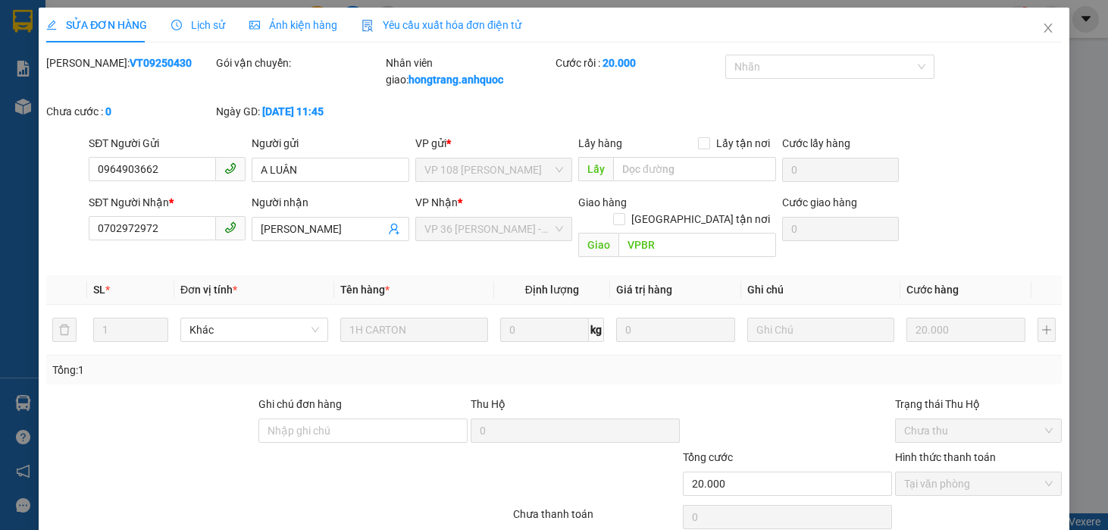
click at [107, 395] on div at bounding box center [151, 421] width 212 height 53
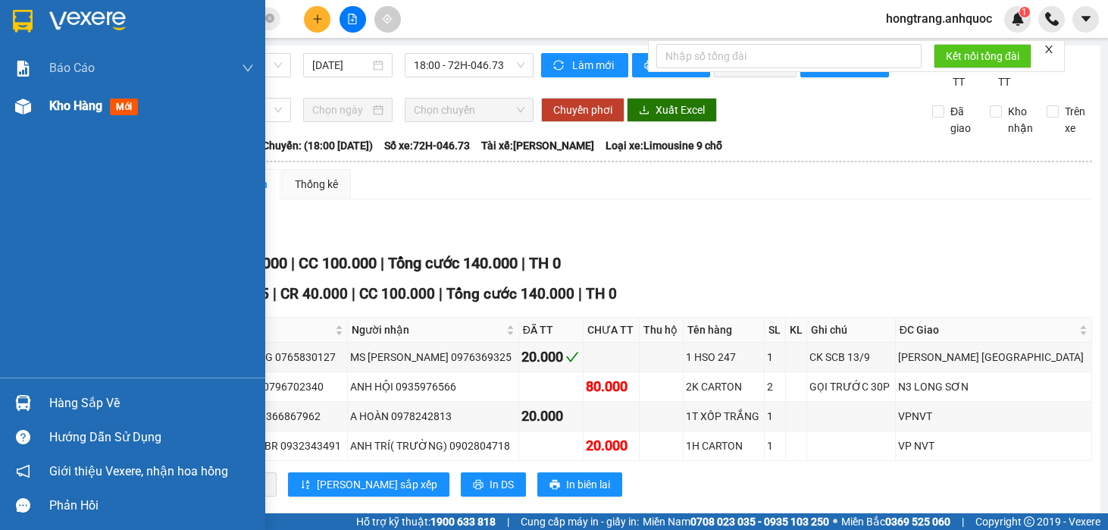
click at [23, 110] on img at bounding box center [23, 106] width 16 height 16
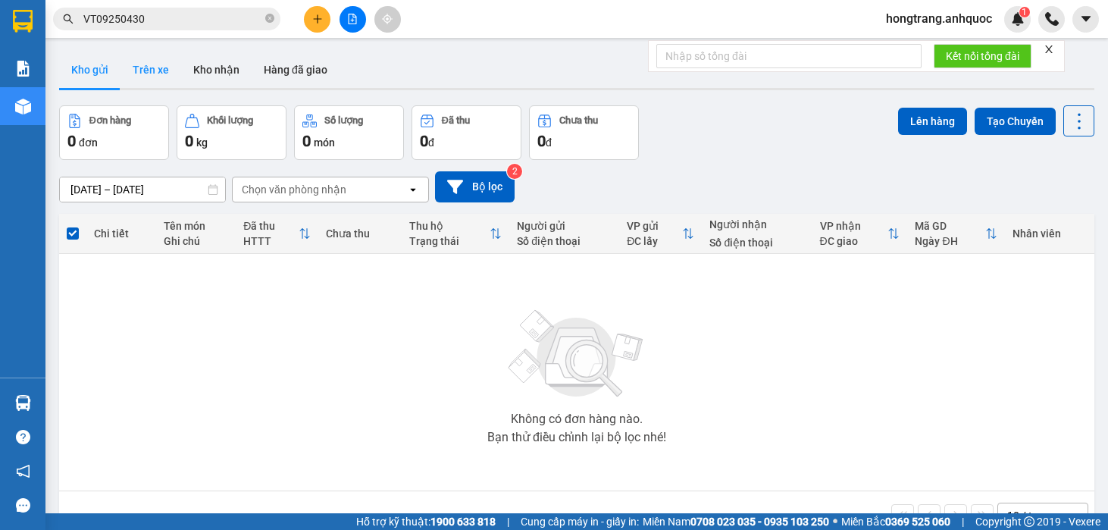
click at [154, 75] on button "Trên xe" at bounding box center [150, 70] width 61 height 36
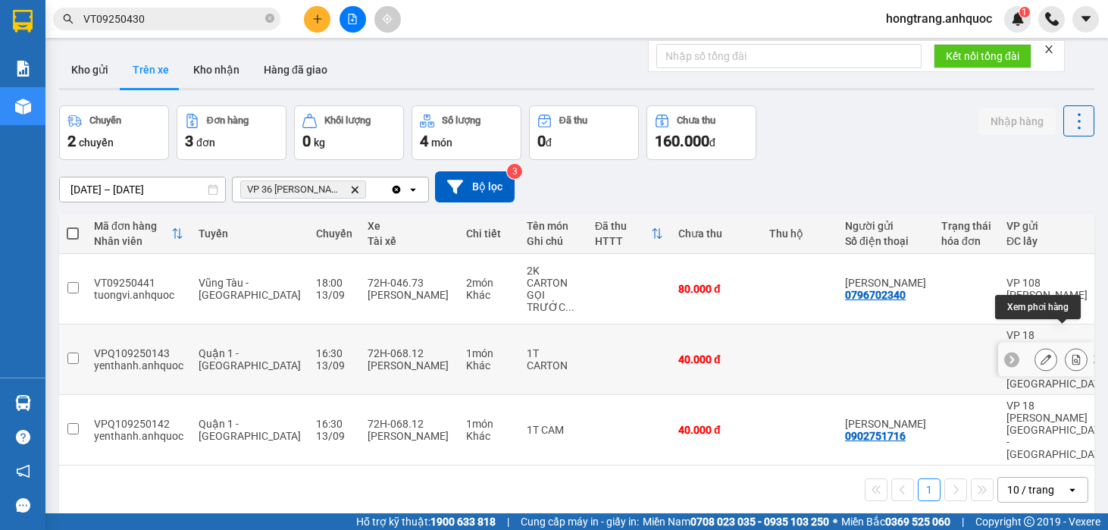
click at [1071, 354] on icon at bounding box center [1076, 359] width 11 height 11
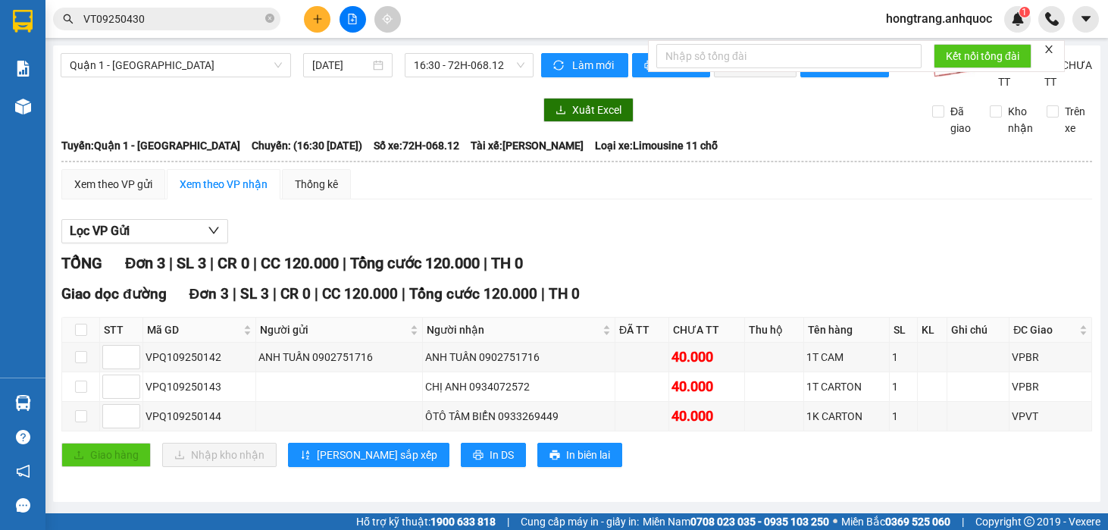
click at [236, 136] on div "Xuất Excel Đã giao Kho nhận Trên xe" at bounding box center [577, 117] width 1032 height 39
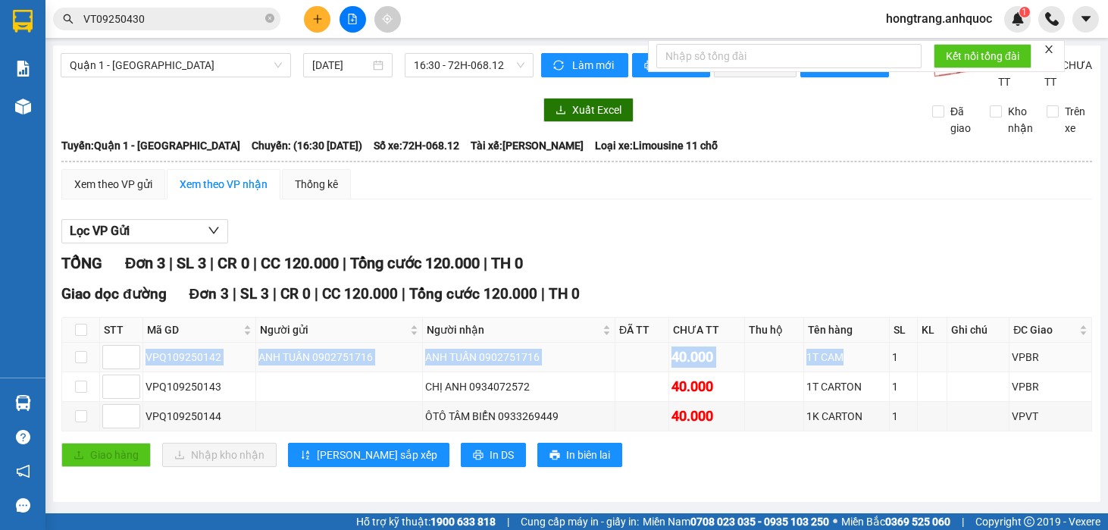
drag, startPoint x: 148, startPoint y: 370, endPoint x: 837, endPoint y: 371, distance: 688.7
click at [837, 371] on tr "VPQ109250142 ANH TUẤN 0902751716 ANH TUẤN 0902751716 40.000 1T CAM 1 VPBR" at bounding box center [577, 357] width 1030 height 30
copy tr "VPQ109250142 ANH TUẤN 0902751716 ANH TUẤN 0902751716 40.000 1T CAM"
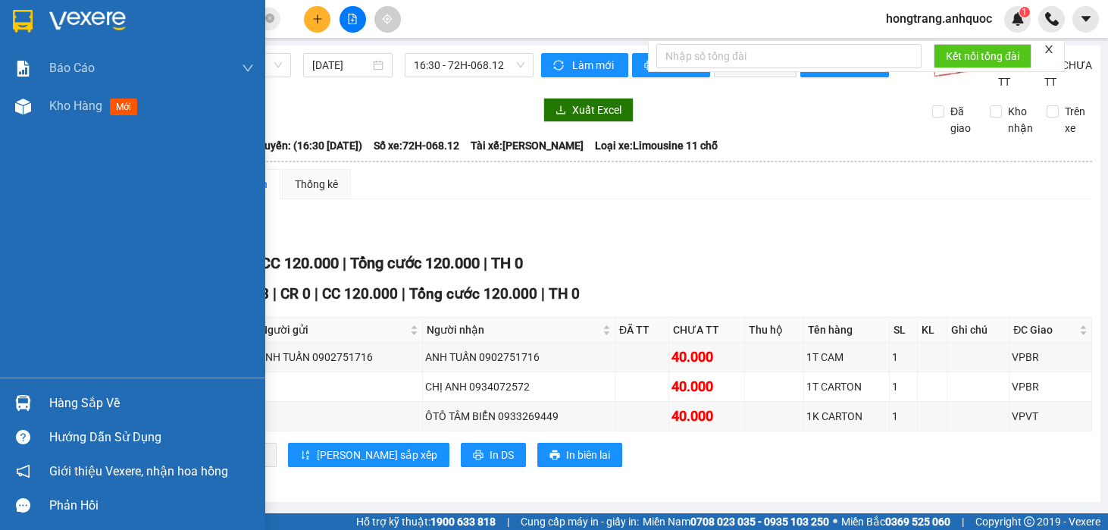
drag, startPoint x: 23, startPoint y: 289, endPoint x: 167, endPoint y: 347, distance: 155.3
click at [23, 289] on div "Báo cáo Báo cáo dòng tiền (nhân viên) Doanh số tạo đơn theo VP gửi (nhà xe) Doa…" at bounding box center [132, 213] width 265 height 328
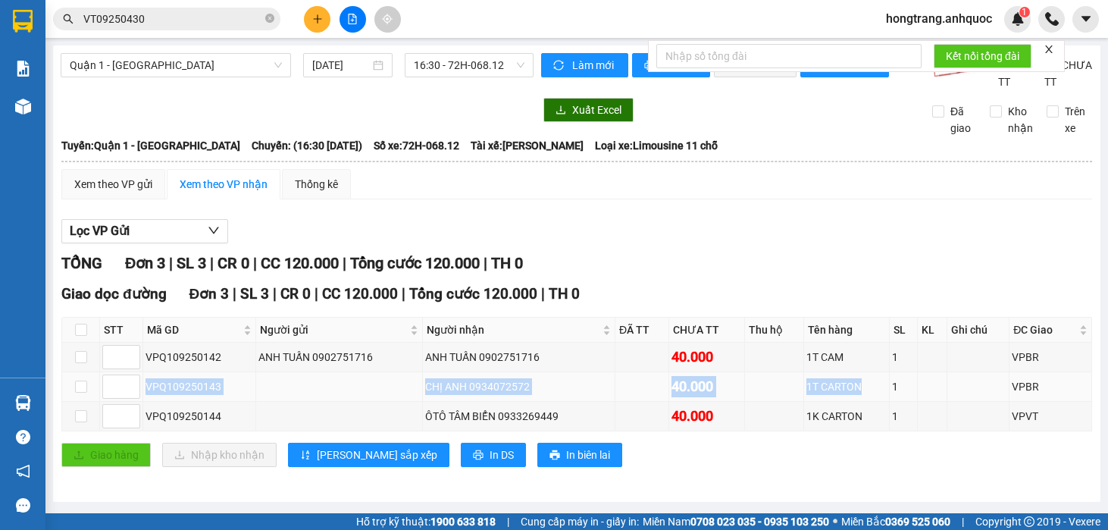
drag, startPoint x: 144, startPoint y: 402, endPoint x: 864, endPoint y: 405, distance: 720.5
click at [864, 402] on tr "VPQ109250143 CHỊ ANH 0934072572 40.000 1T CARTON 1 VPBR" at bounding box center [577, 387] width 1030 height 30
copy tr "VPQ109250143 CHỊ ANH 0934072572 40.000 1T CARTON"
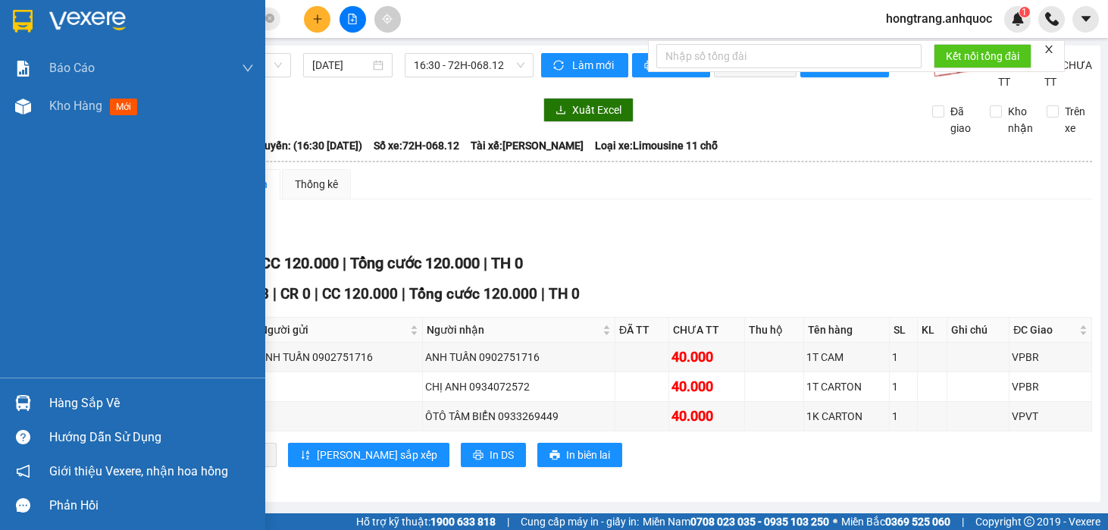
click at [23, 223] on div "Báo cáo Báo cáo dòng tiền (nhân viên) Doanh số tạo đơn theo VP gửi (nhà xe) Doa…" at bounding box center [132, 213] width 265 height 328
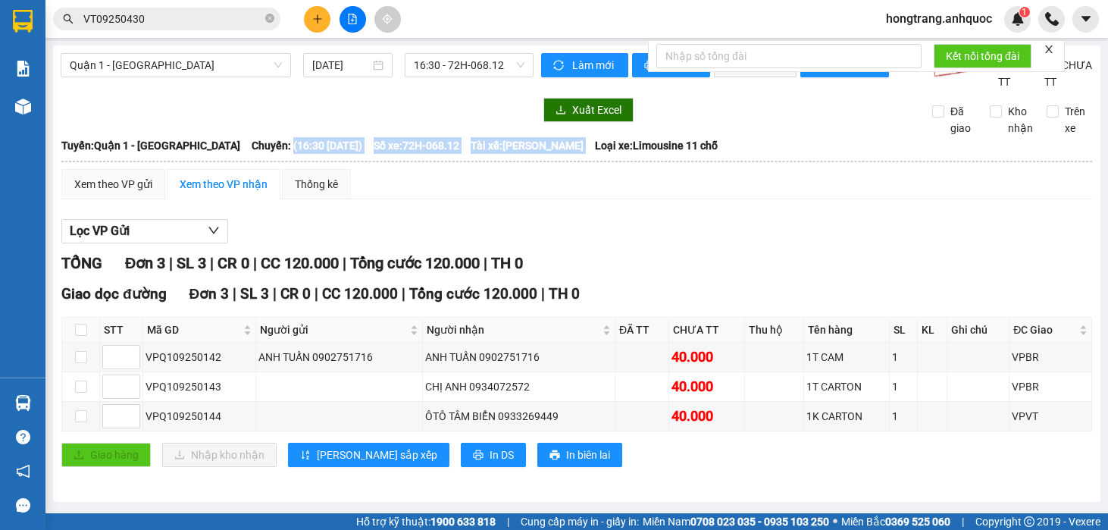
drag, startPoint x: 251, startPoint y: 158, endPoint x: 571, endPoint y: 155, distance: 320.5
click at [571, 154] on div "[GEOGRAPHIC_DATA]: Quận 1 - Vũng [PERSON_NAME]: (16:30 [DATE]) Số xe: 72H-068.1…" at bounding box center [576, 145] width 1030 height 17
copy div "(16:30 [DATE]) Số xe: 72H-068.12 Tài xế: [PERSON_NAME]"
drag, startPoint x: 23, startPoint y: 215, endPoint x: 29, endPoint y: 208, distance: 9.7
click at [23, 215] on div "Báo cáo Báo cáo dòng tiền (nhân viên) Doanh số tạo đơn theo VP gửi (nhà xe) Doa…" at bounding box center [22, 213] width 45 height 328
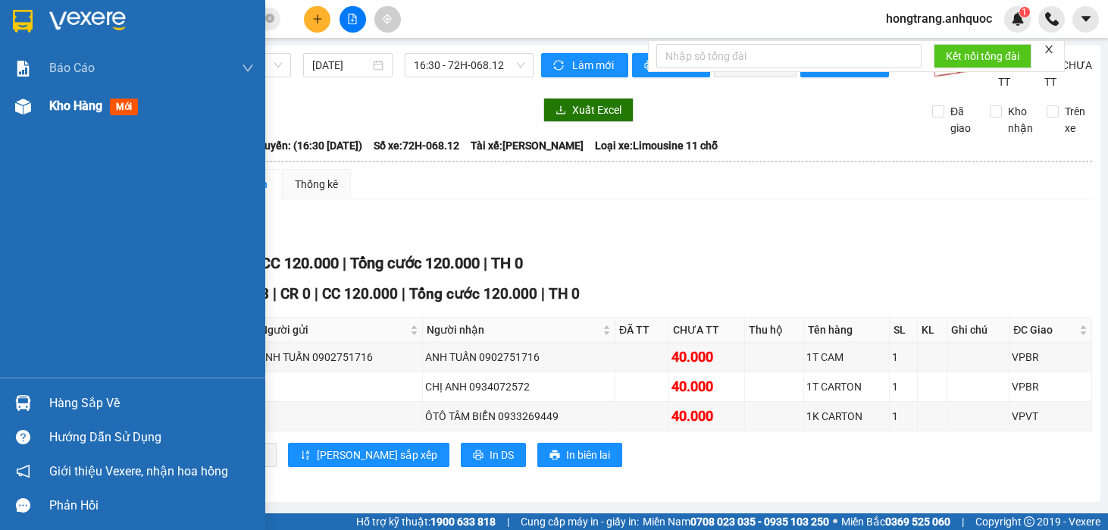
click at [43, 108] on div "Kho hàng mới" at bounding box center [132, 106] width 265 height 38
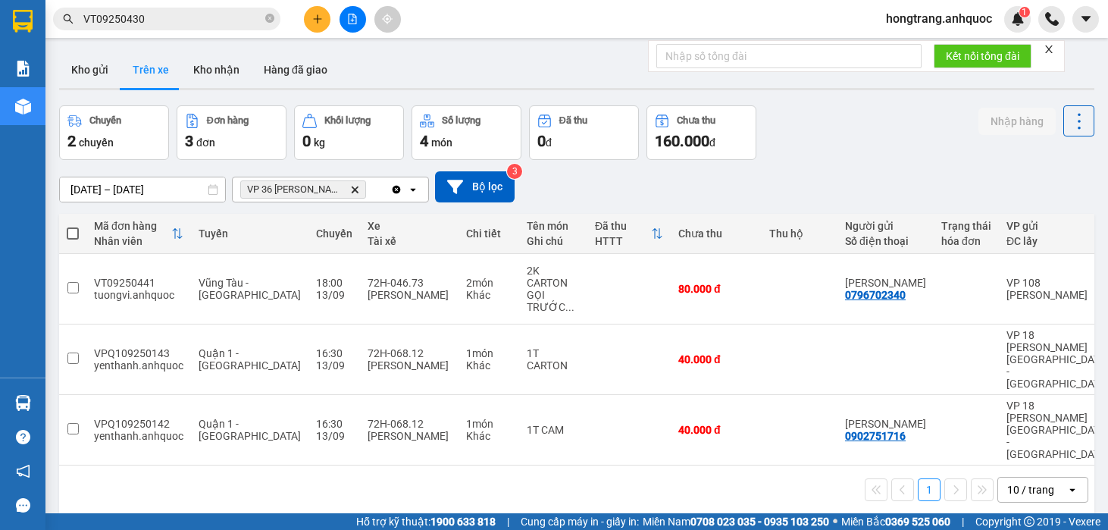
click at [227, 467] on div "ver 1.8.143 Kho gửi Trên xe Kho nhận Hàng đã giao Chuyến 2 chuyến Đơn hàng 3 đơ…" at bounding box center [576, 310] width 1047 height 530
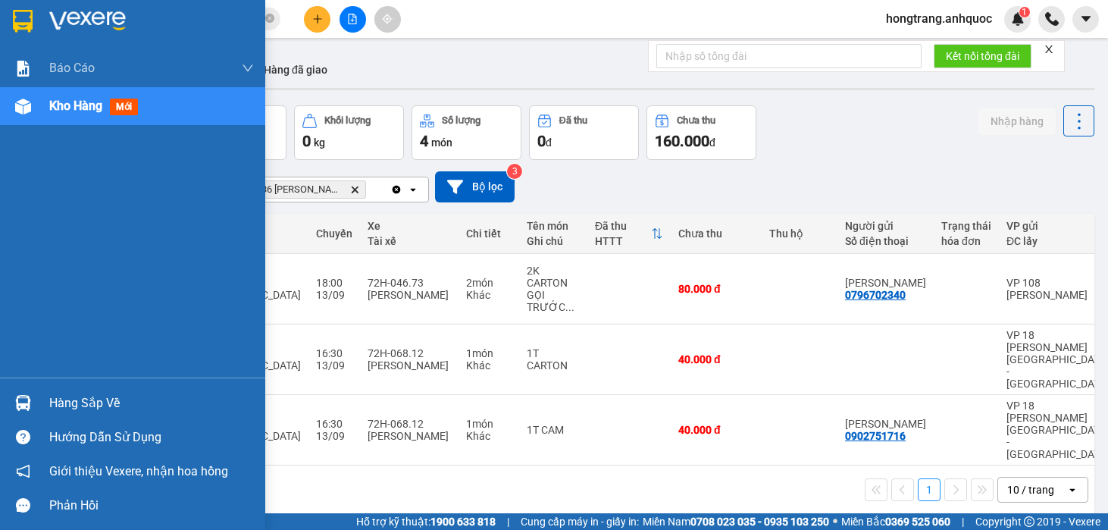
drag, startPoint x: 23, startPoint y: 257, endPoint x: 43, endPoint y: 236, distance: 28.9
click at [23, 254] on div "Báo cáo Báo cáo dòng tiền (nhân viên) Doanh số tạo đơn theo VP gửi (nhà xe) Doa…" at bounding box center [132, 213] width 265 height 328
